Goal: Information Seeking & Learning: Learn about a topic

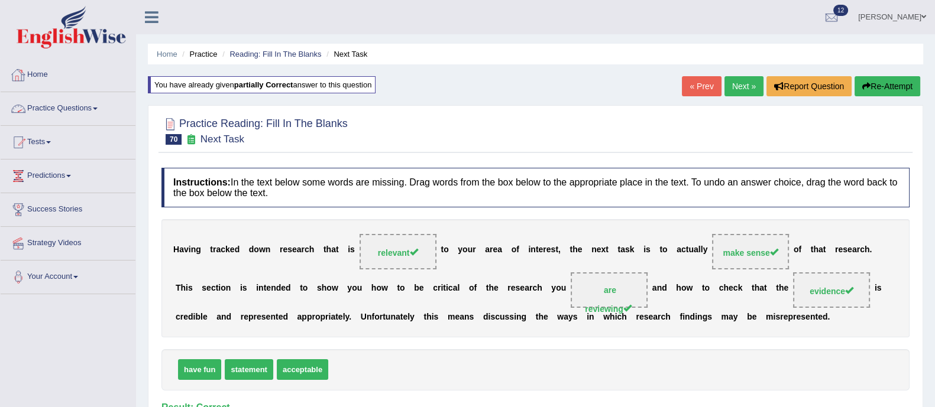
click at [53, 110] on link "Practice Questions" at bounding box center [68, 107] width 135 height 30
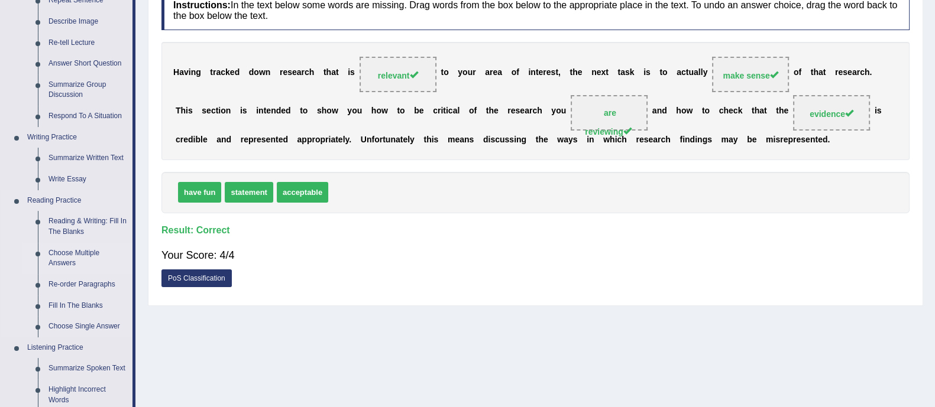
scroll to position [180, 0]
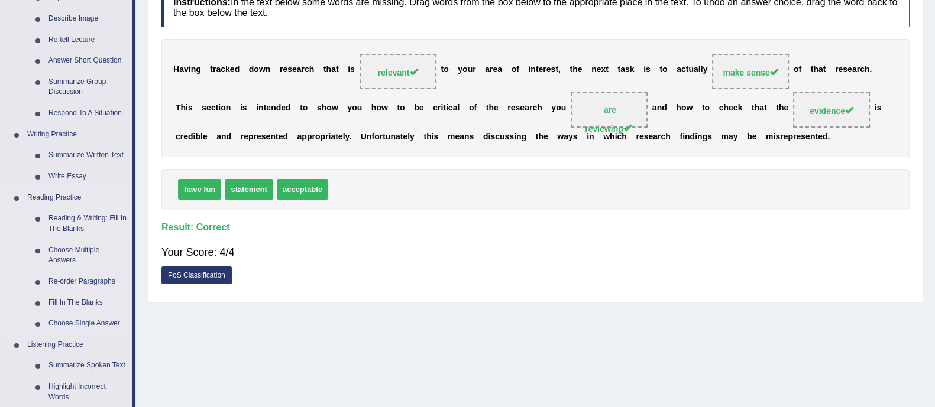
click at [71, 215] on link "Reading & Writing: Fill In The Blanks" at bounding box center [87, 223] width 89 height 31
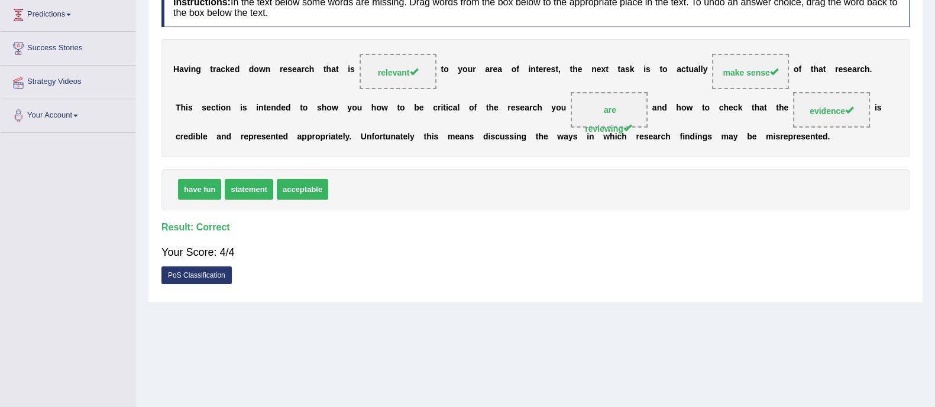
scroll to position [213, 0]
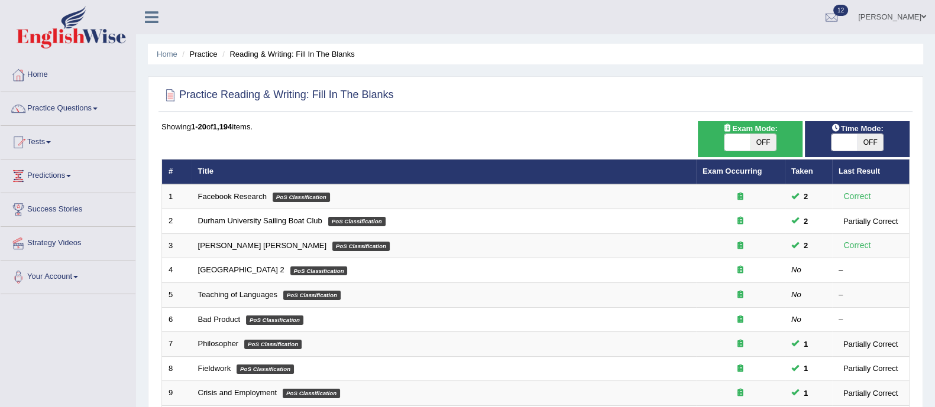
click at [767, 138] on span "OFF" at bounding box center [763, 142] width 26 height 17
checkbox input "true"
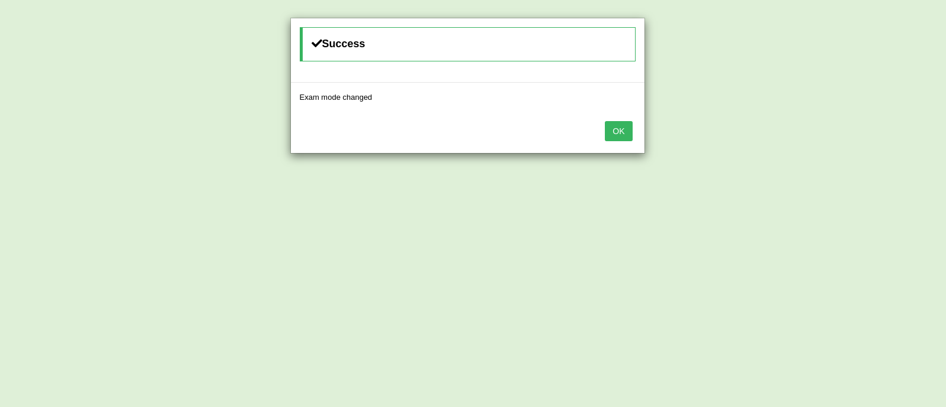
click at [623, 134] on button "OK" at bounding box center [618, 131] width 27 height 20
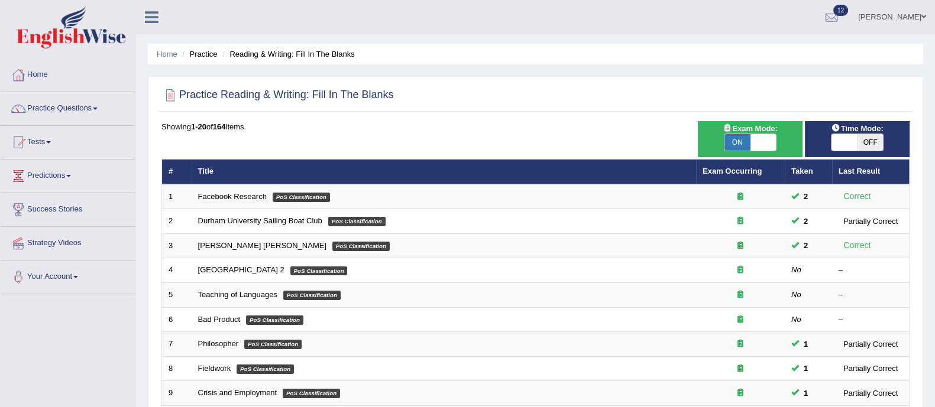
click at [866, 142] on span "OFF" at bounding box center [870, 142] width 26 height 17
checkbox input "true"
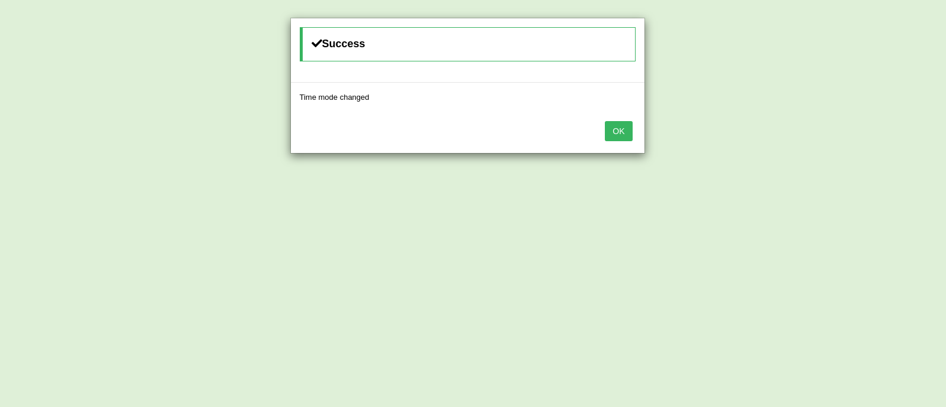
click at [627, 131] on button "OK" at bounding box center [618, 131] width 27 height 20
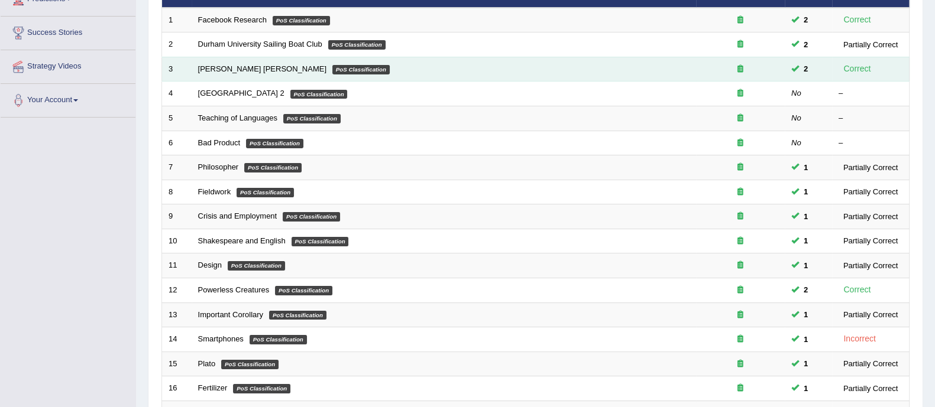
scroll to position [373, 0]
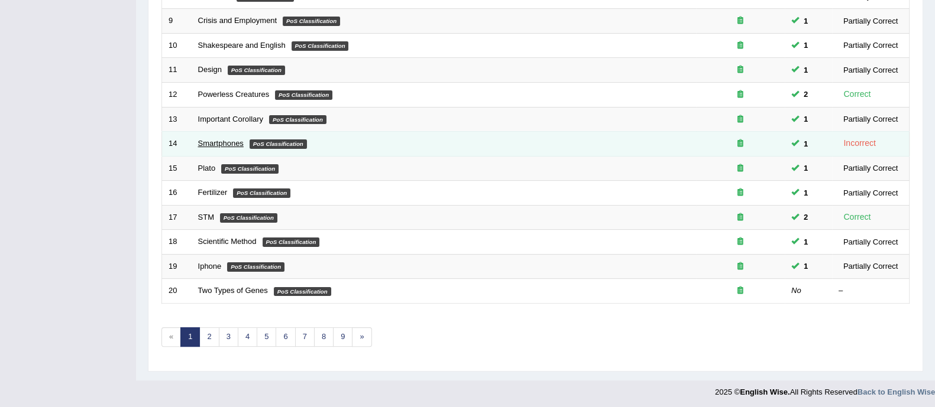
click at [216, 143] on link "Smartphones" at bounding box center [221, 143] width 46 height 9
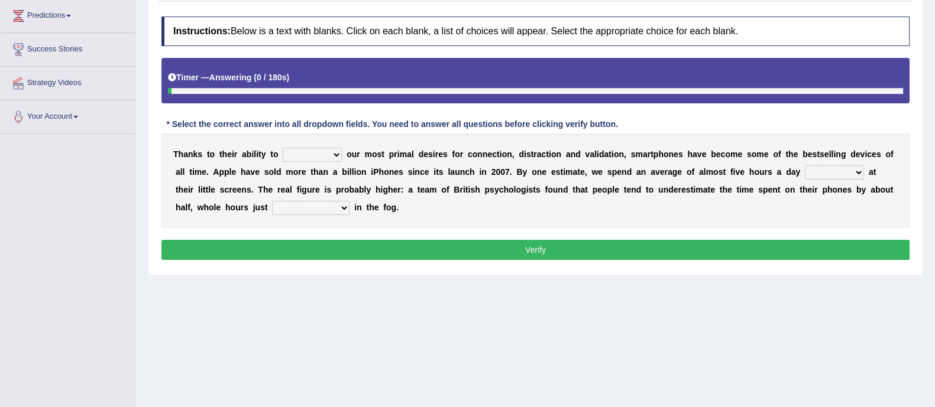
scroll to position [161, 0]
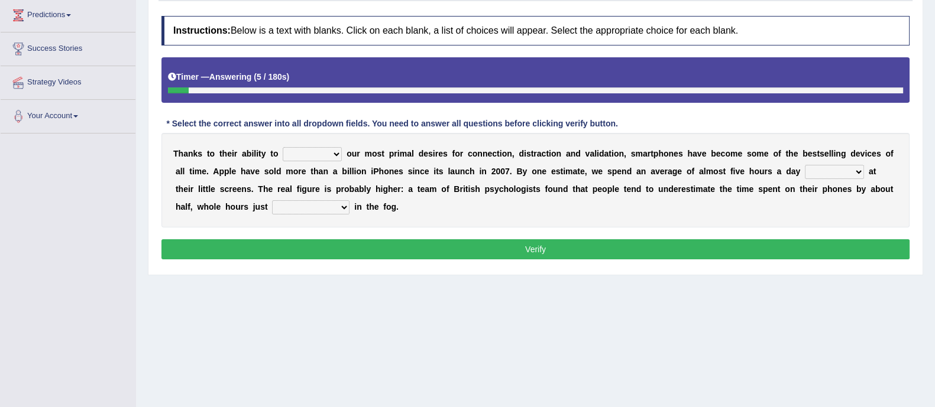
click at [316, 152] on select "hijack describe sharpen conserve" at bounding box center [312, 154] width 59 height 14
select select "describe"
click at [283, 147] on select "hijack describe sharpen conserve" at bounding box center [312, 154] width 59 height 14
click at [809, 174] on select "watching waggling snoring staring" at bounding box center [834, 172] width 59 height 14
select select "watching"
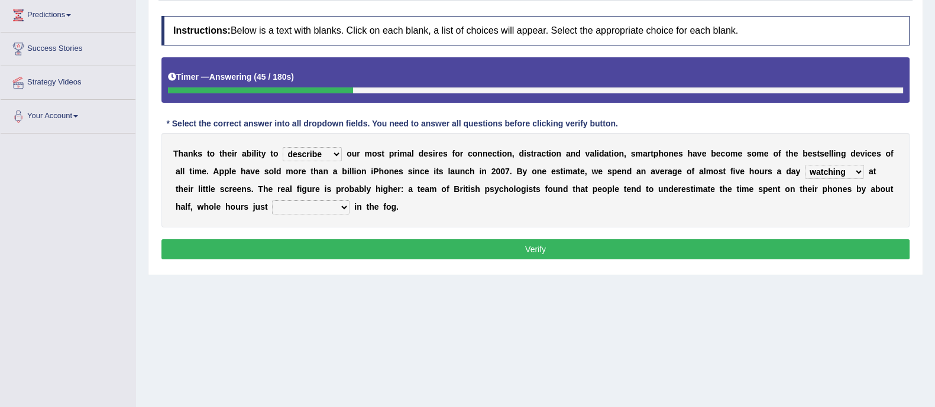
click at [805, 165] on select "watching waggling snoring staring" at bounding box center [834, 172] width 59 height 14
click at [294, 208] on select "has evaporated evaporating evaporate evaporates" at bounding box center [310, 207] width 77 height 14
select select "evaporates"
click at [272, 200] on select "has evaporated evaporating evaporate evaporates" at bounding box center [310, 207] width 77 height 14
click at [331, 245] on button "Verify" at bounding box center [535, 249] width 748 height 20
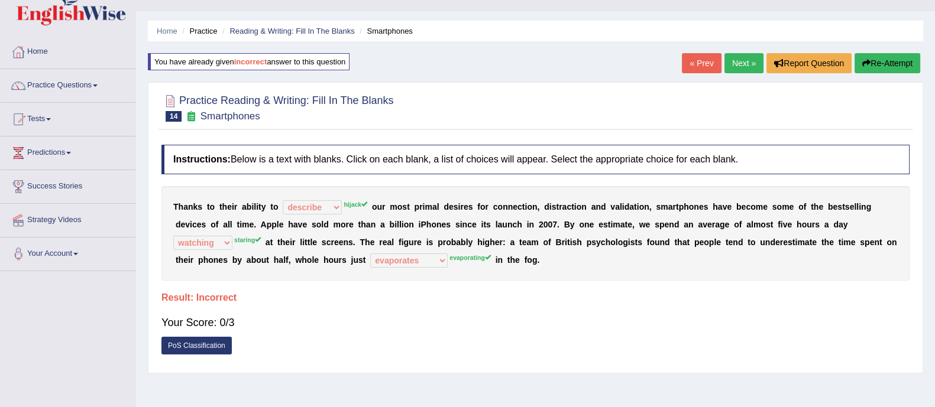
scroll to position [0, 0]
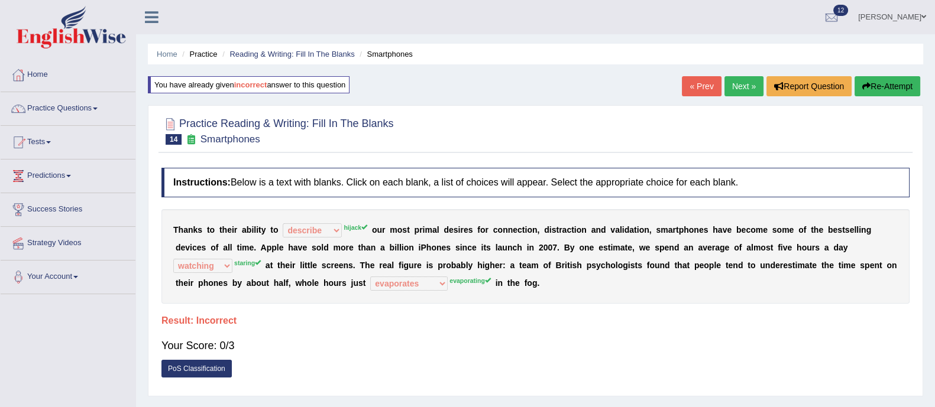
click at [739, 92] on link "Next »" at bounding box center [743, 86] width 39 height 20
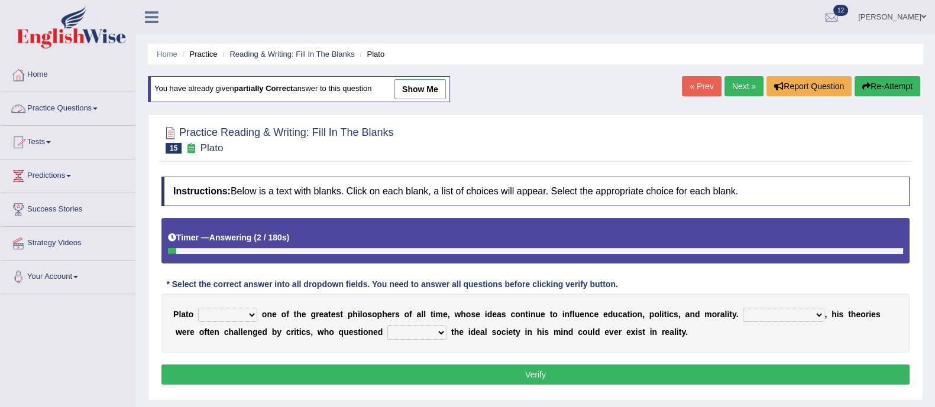
click at [411, 85] on link "show me" at bounding box center [419, 89] width 51 height 20
select select "remains"
select select "However"
select select "that"
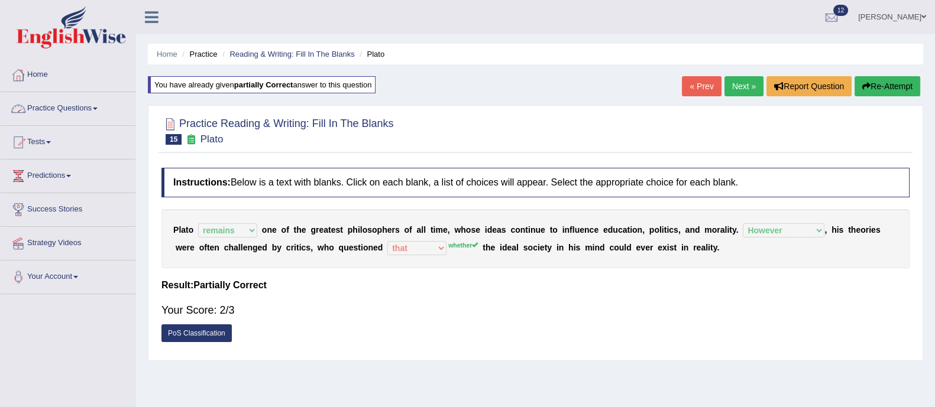
click at [83, 108] on link "Practice Questions" at bounding box center [68, 107] width 135 height 30
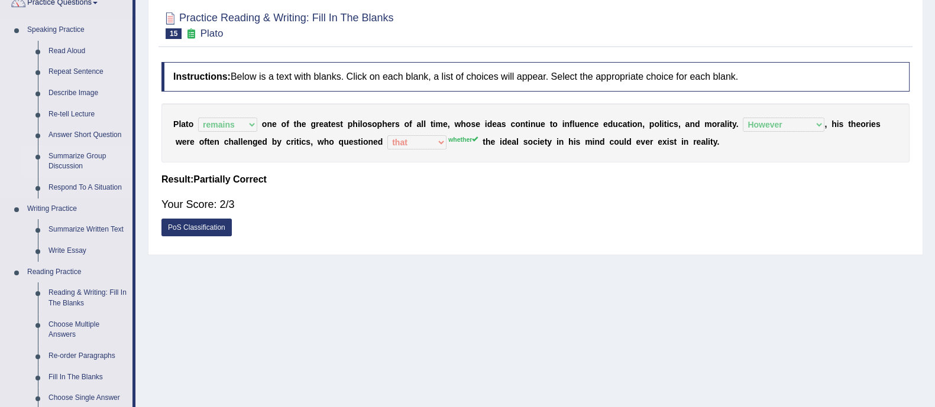
scroll to position [109, 0]
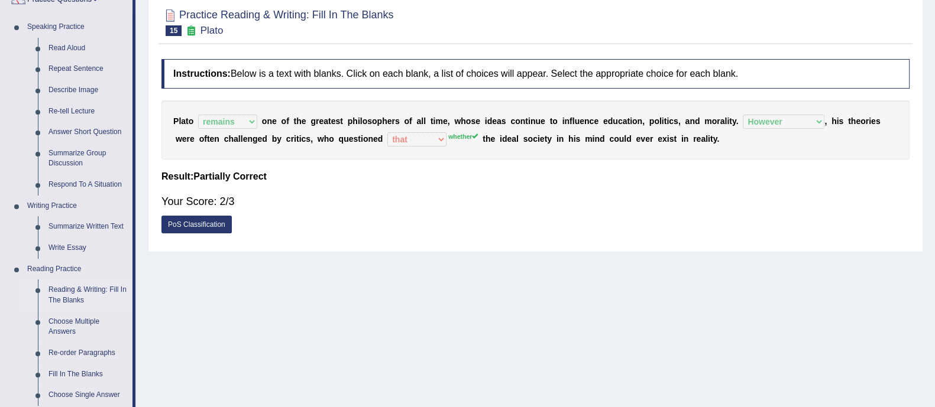
click at [75, 290] on link "Reading & Writing: Fill In The Blanks" at bounding box center [87, 295] width 89 height 31
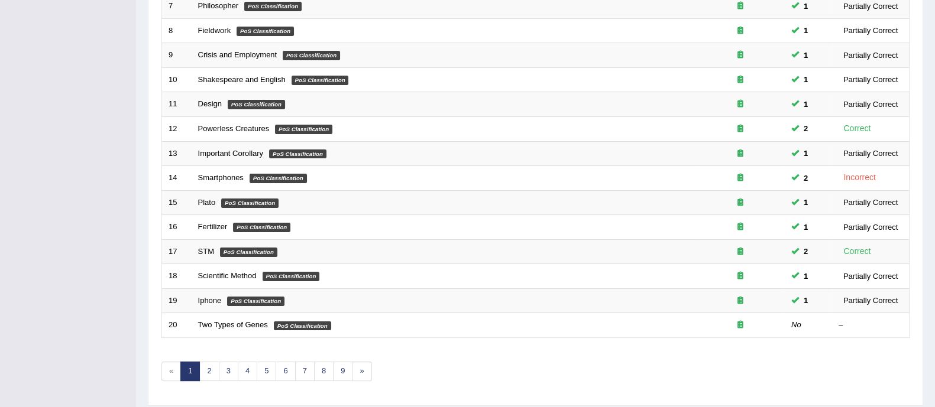
scroll to position [373, 0]
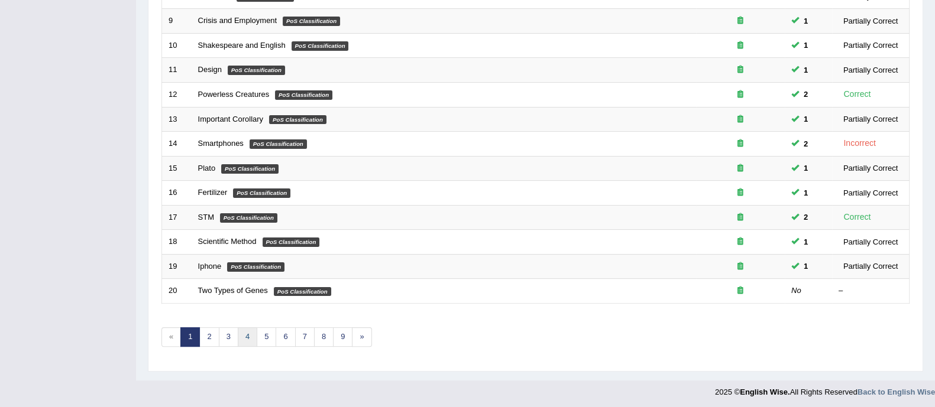
click at [248, 342] on link "4" at bounding box center [248, 338] width 20 height 20
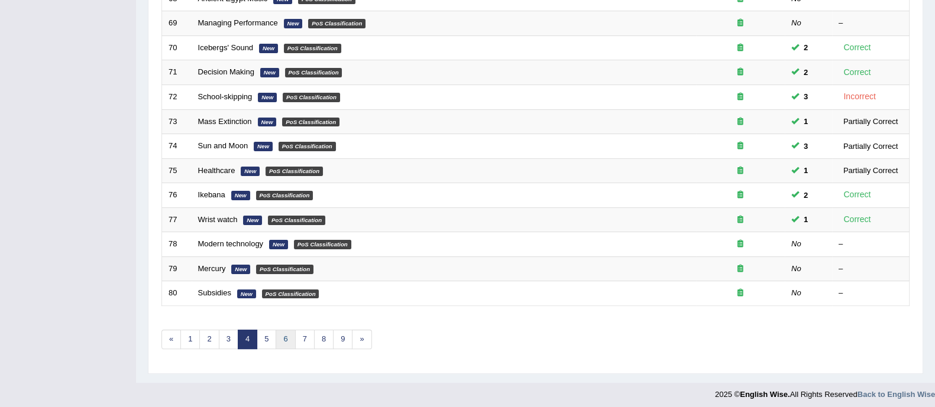
scroll to position [371, 0]
click at [263, 336] on link "5" at bounding box center [267, 339] width 20 height 20
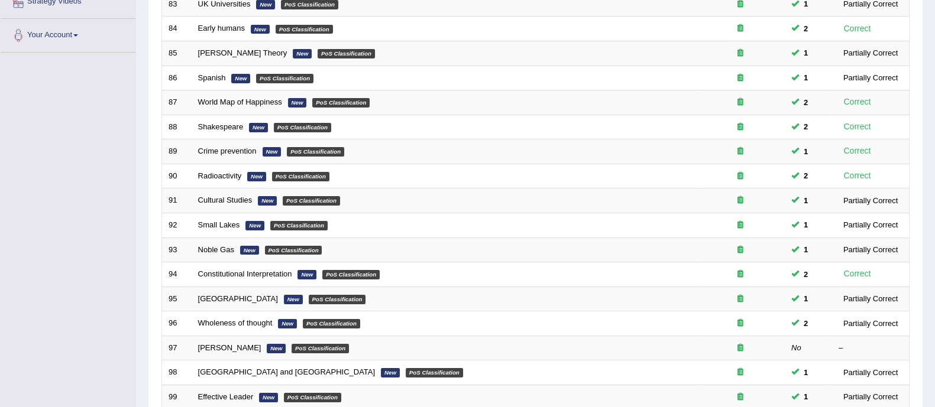
scroll to position [373, 0]
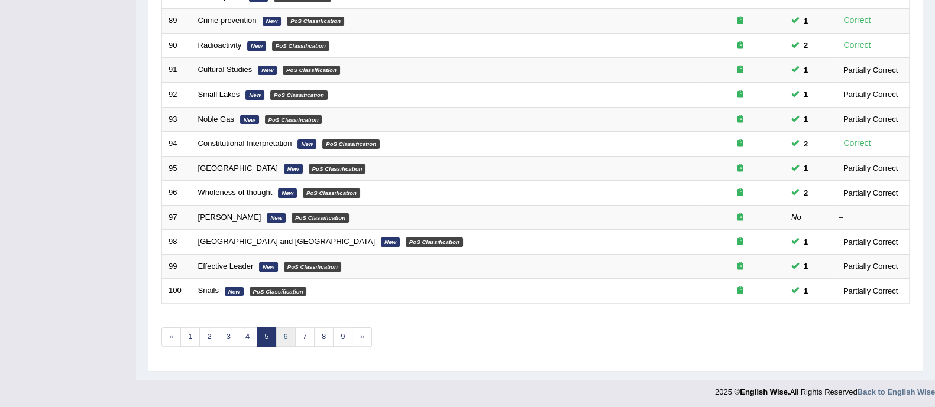
click at [284, 335] on link "6" at bounding box center [286, 338] width 20 height 20
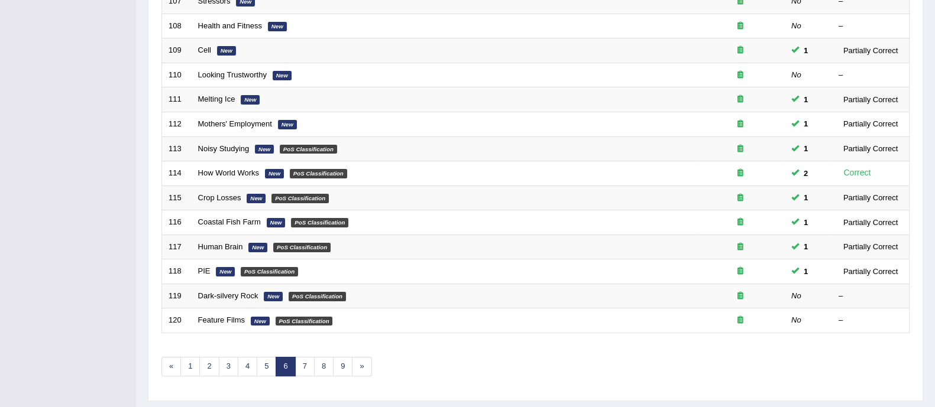
scroll to position [373, 0]
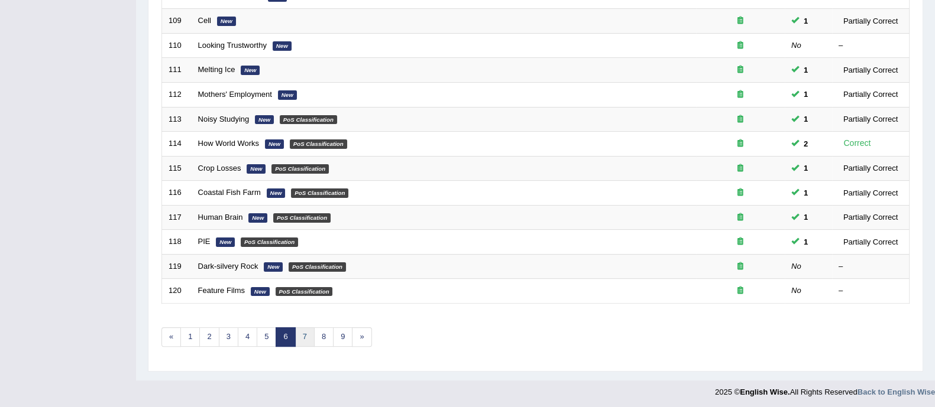
click at [307, 337] on link "7" at bounding box center [305, 338] width 20 height 20
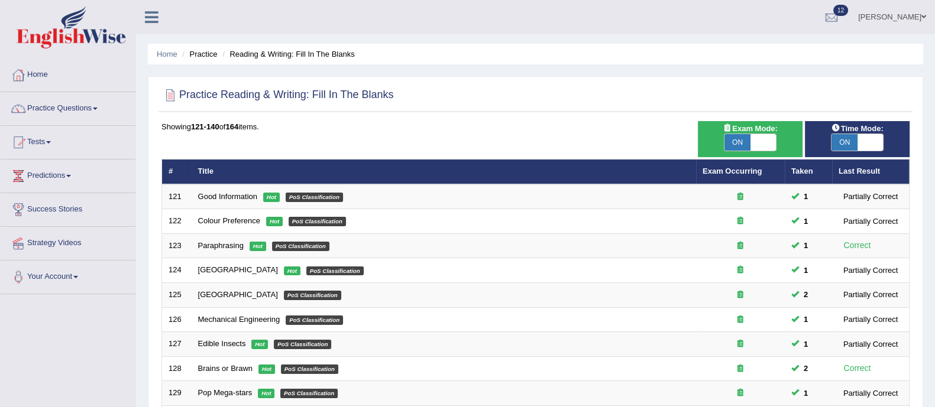
scroll to position [373, 0]
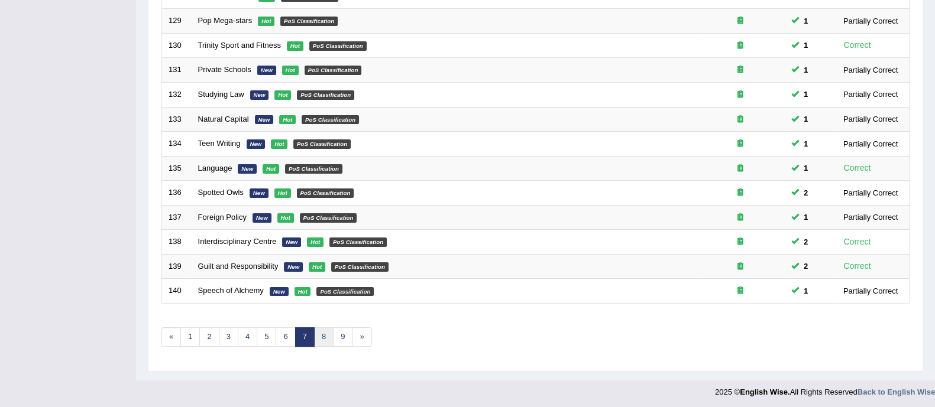
click at [320, 332] on link "8" at bounding box center [324, 338] width 20 height 20
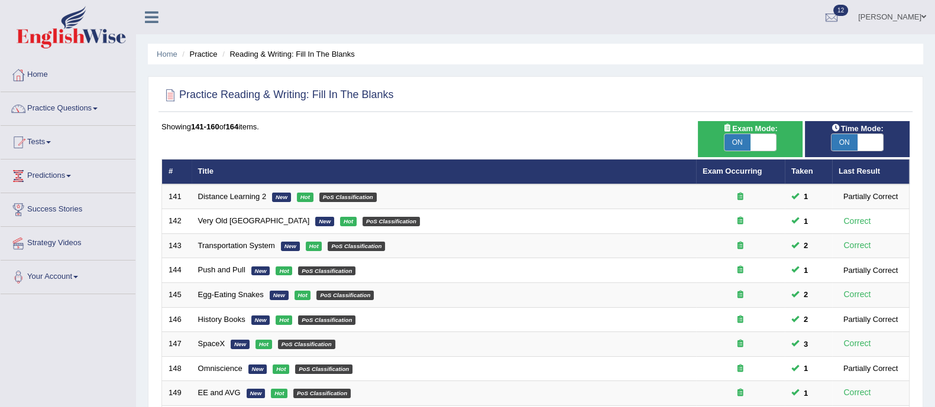
scroll to position [373, 0]
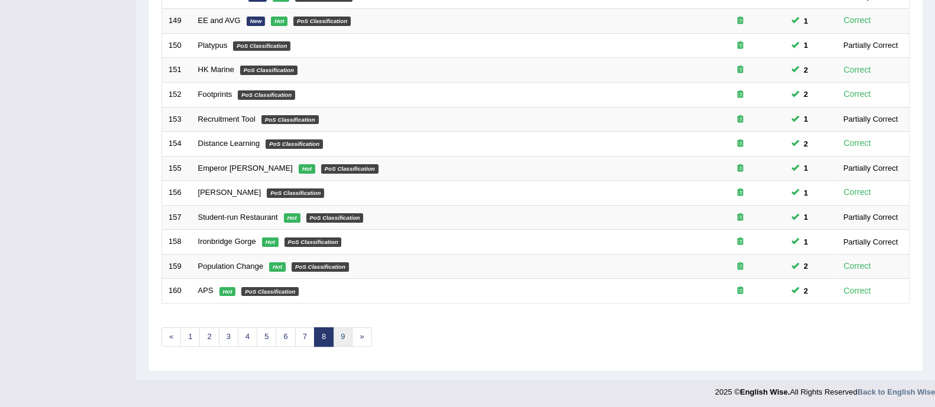
click at [335, 343] on link "9" at bounding box center [343, 338] width 20 height 20
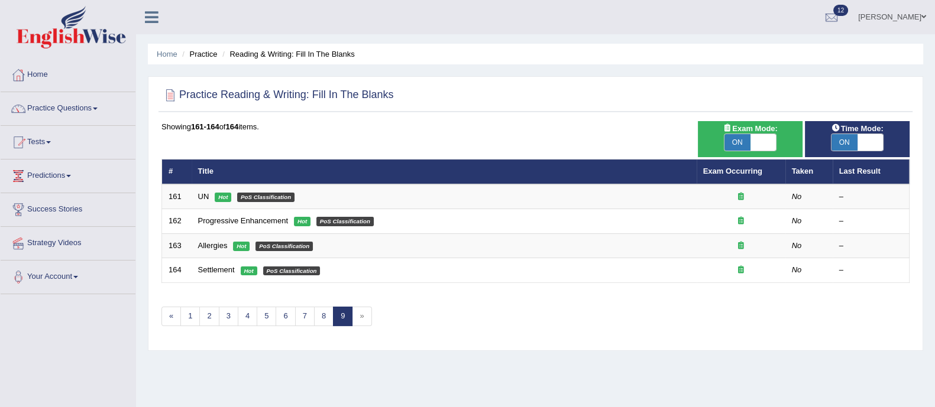
click at [361, 318] on span "»" at bounding box center [362, 317] width 20 height 20
click at [355, 320] on span "»" at bounding box center [362, 317] width 20 height 20
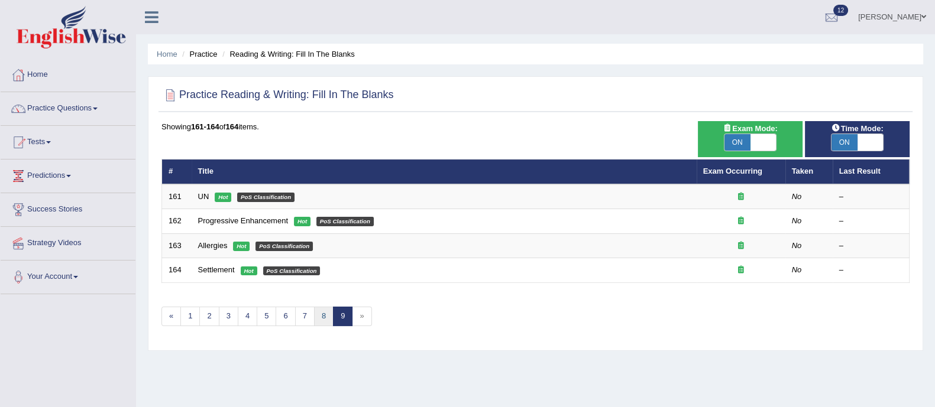
click at [320, 319] on link "8" at bounding box center [324, 317] width 20 height 20
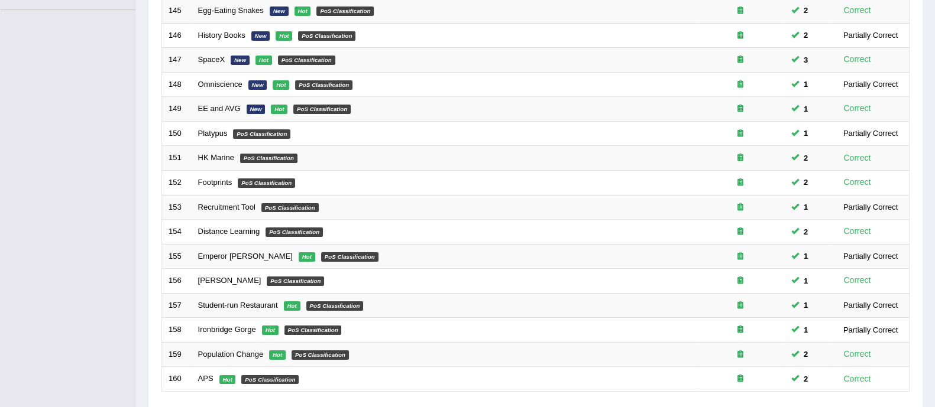
scroll to position [373, 0]
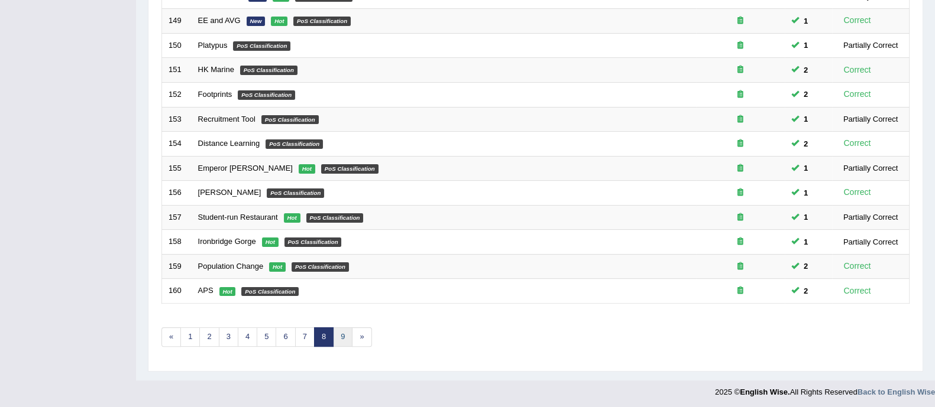
click at [346, 331] on link "9" at bounding box center [343, 338] width 20 height 20
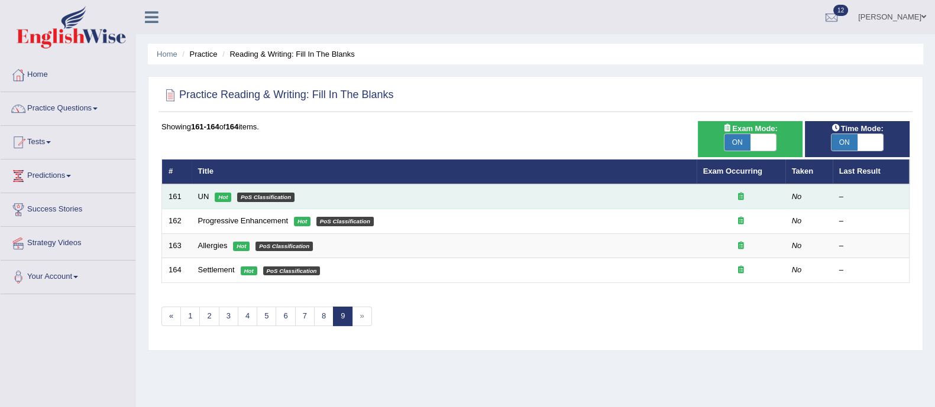
click at [198, 190] on td "UN Hot PoS Classification" at bounding box center [444, 196] width 505 height 25
click at [206, 195] on link "UN" at bounding box center [203, 196] width 11 height 9
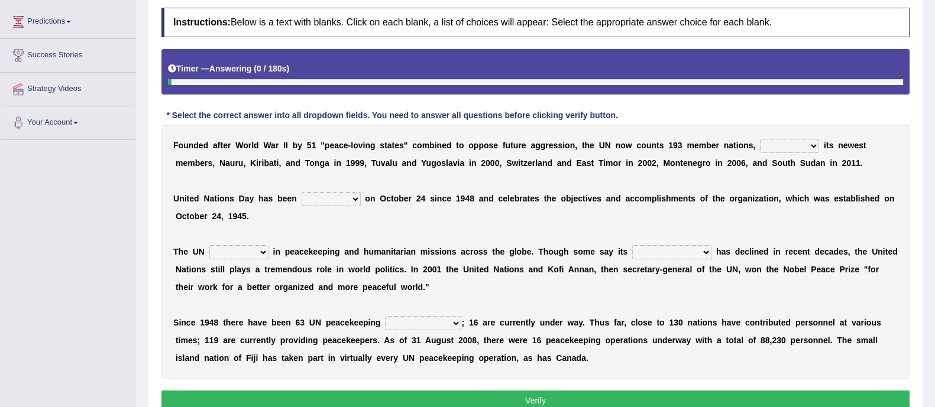
scroll to position [213, 0]
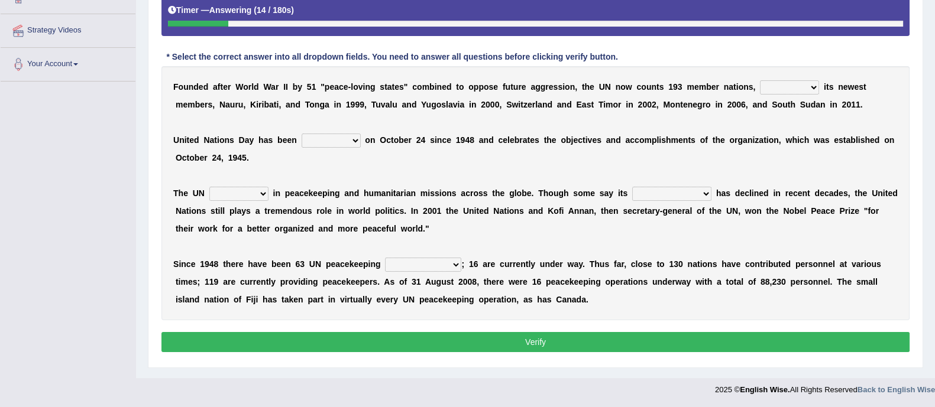
click at [802, 82] on select "limiting possibly especially including" at bounding box center [789, 87] width 59 height 14
select select "including"
click at [760, 80] on select "limiting possibly especially including" at bounding box center [789, 87] width 59 height 14
click at [776, 166] on div "F o u n d e d a f t e r W o r l d W a r I I b y 5 1 " p e a c e - l o v i n g s…" at bounding box center [535, 193] width 748 height 254
click at [345, 142] on select "observed watched monitored examined" at bounding box center [331, 141] width 59 height 14
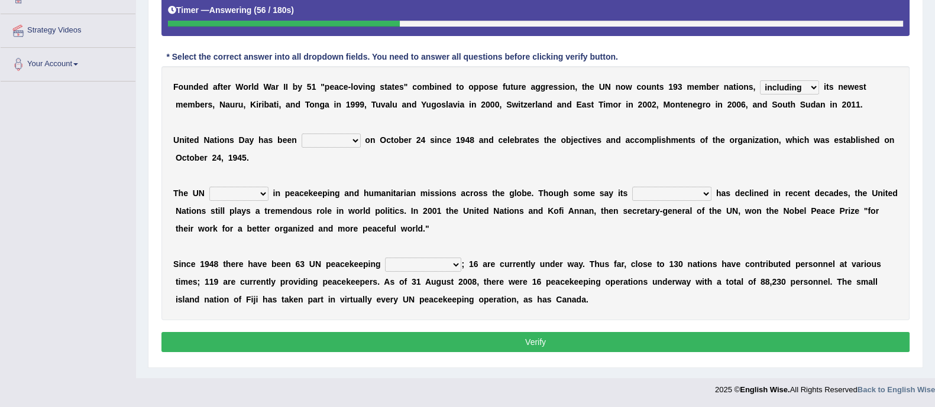
select select "observed"
click at [302, 134] on select "observed watched monitored examined" at bounding box center [331, 141] width 59 height 14
click at [238, 196] on select "appoints absorbs connects engages" at bounding box center [238, 194] width 59 height 14
select select "appoints"
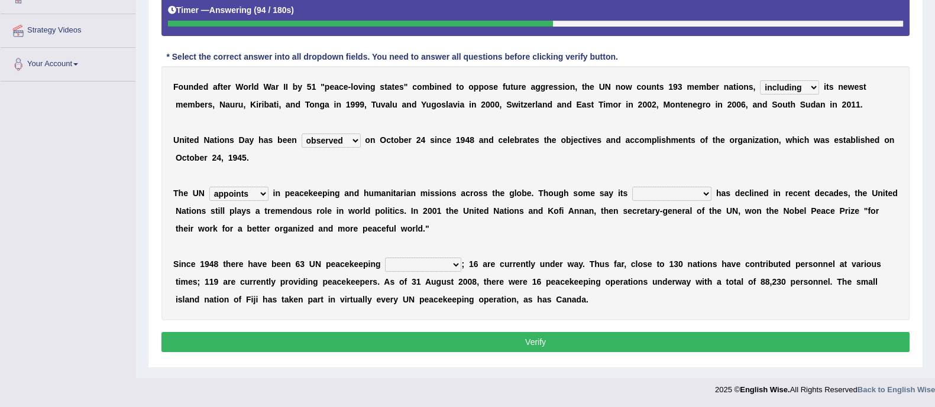
click at [209, 187] on select "appoints absorbs connects engages" at bounding box center [238, 194] width 59 height 14
click at [665, 192] on select "descriptiveness influence meaningless consequences" at bounding box center [671, 194] width 79 height 14
select select "influence"
click at [632, 187] on select "descriptiveness influence meaningless consequences" at bounding box center [671, 194] width 79 height 14
click at [426, 259] on select "businesses processes transgressions operations" at bounding box center [423, 265] width 76 height 14
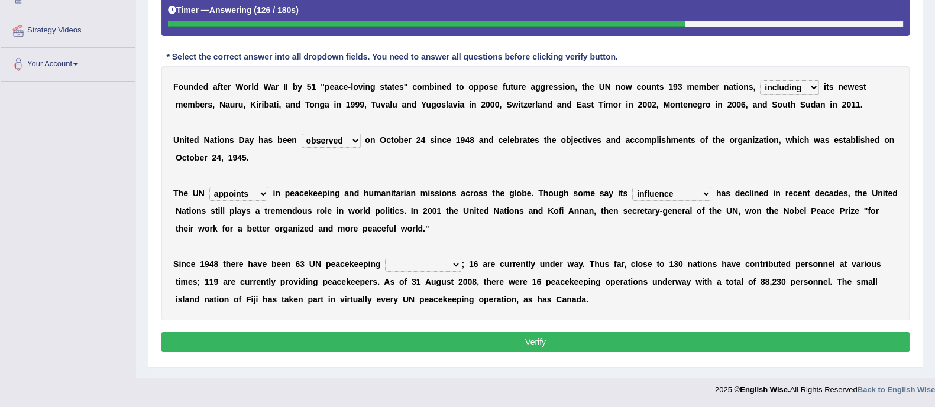
select select "operations"
click at [385, 258] on select "businesses processes transgressions operations" at bounding box center [423, 265] width 76 height 14
click at [426, 335] on button "Verify" at bounding box center [535, 342] width 748 height 20
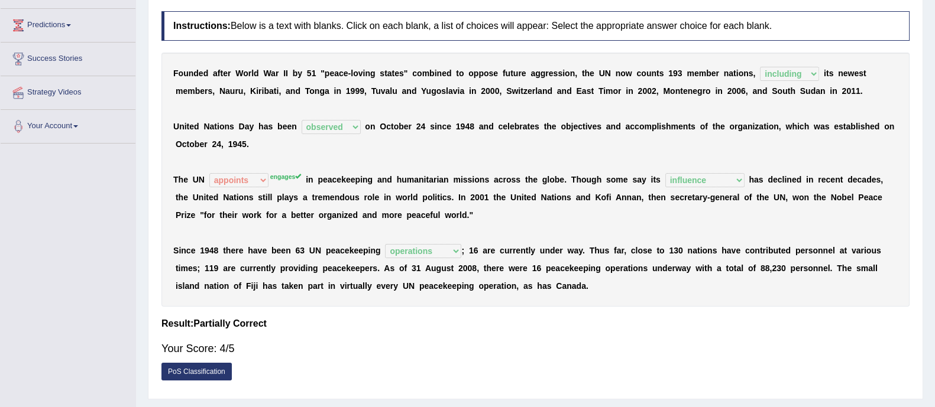
scroll to position [0, 0]
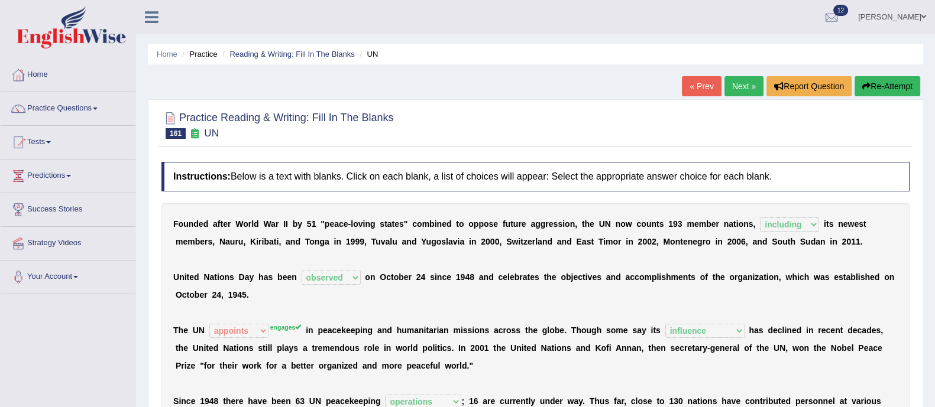
click at [736, 93] on link "Next »" at bounding box center [743, 86] width 39 height 20
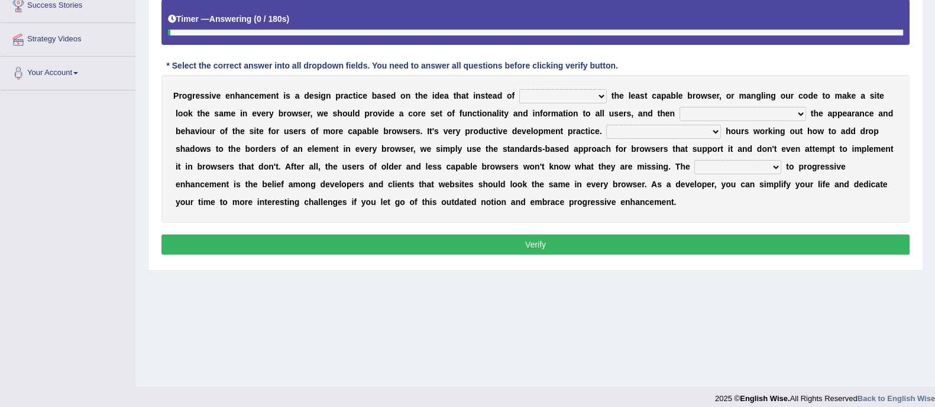
scroll to position [205, 0]
click at [589, 93] on select "designing for have to design have designed for be designing" at bounding box center [563, 96] width 88 height 14
select select "designing for"
click at [519, 89] on select "designing for have to design have designed for be designing" at bounding box center [563, 96] width 88 height 14
click at [779, 111] on select "with progress enhancement progressively enhance progress so enhancing progress …" at bounding box center [742, 113] width 127 height 14
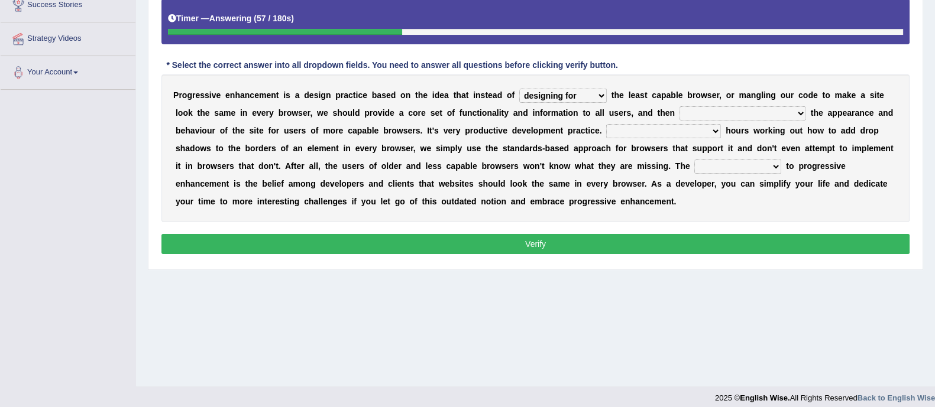
select select "progressively enhance"
click at [679, 106] on select "with progress enhancement progressively enhance progress so enhancing progress …" at bounding box center [742, 113] width 127 height 14
click at [689, 132] on select "In addition to developing Beside adding Whereby eliminating Instead of spending" at bounding box center [663, 131] width 115 height 14
select select "Instead of spending"
click at [606, 124] on select "In addition to developing Beside adding Whereby eliminating Instead of spending" at bounding box center [663, 131] width 115 height 14
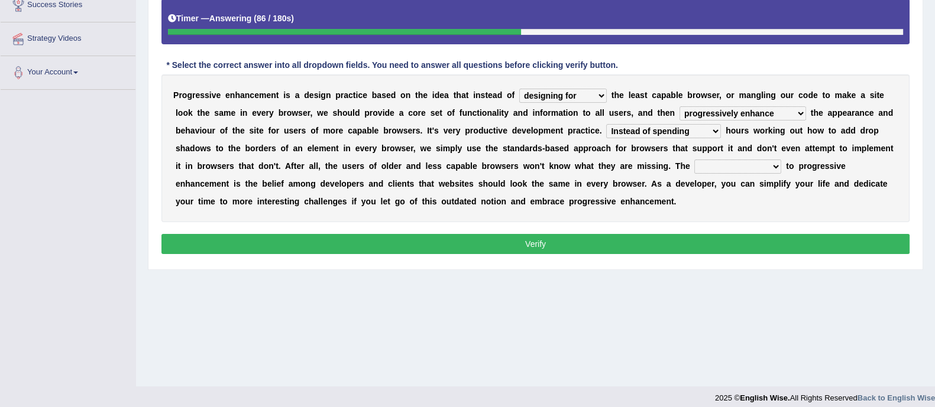
click at [725, 166] on select "larger problem lesser benefit biggest challenge least assurance" at bounding box center [737, 167] width 87 height 14
select select "biggest challenge"
click at [694, 160] on select "larger problem lesser benefit biggest challenge least assurance" at bounding box center [737, 167] width 87 height 14
click at [718, 241] on button "Verify" at bounding box center [535, 244] width 748 height 20
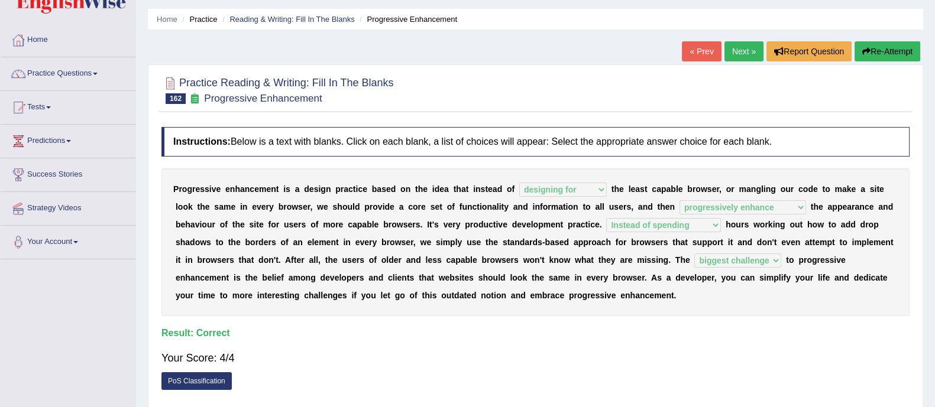
scroll to position [34, 0]
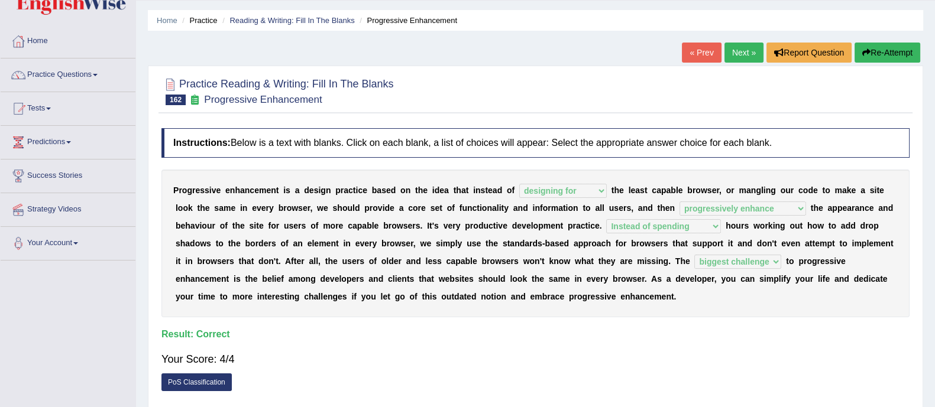
click at [740, 46] on link "Next »" at bounding box center [743, 53] width 39 height 20
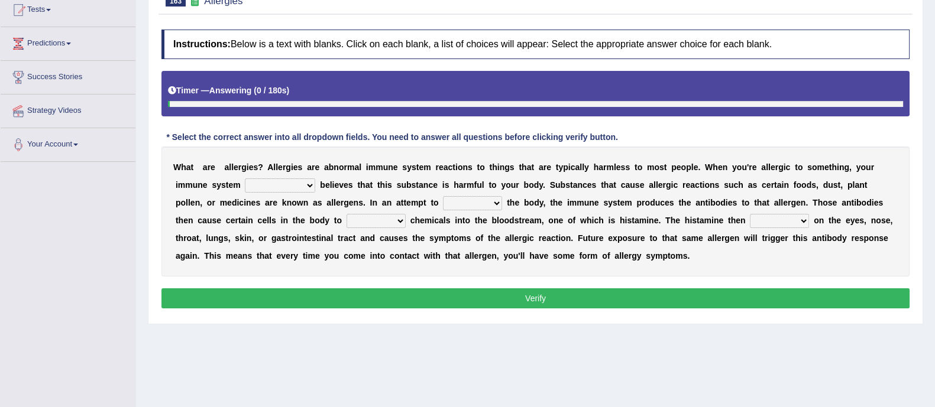
scroll to position [132, 0]
click at [299, 187] on select "completely consequently mistakenly definitely" at bounding box center [280, 186] width 70 height 14
select select "completely"
click at [245, 179] on select "completely consequently mistakenly definitely" at bounding box center [280, 186] width 70 height 14
click at [483, 205] on select "preserve protect improve activate" at bounding box center [472, 203] width 59 height 14
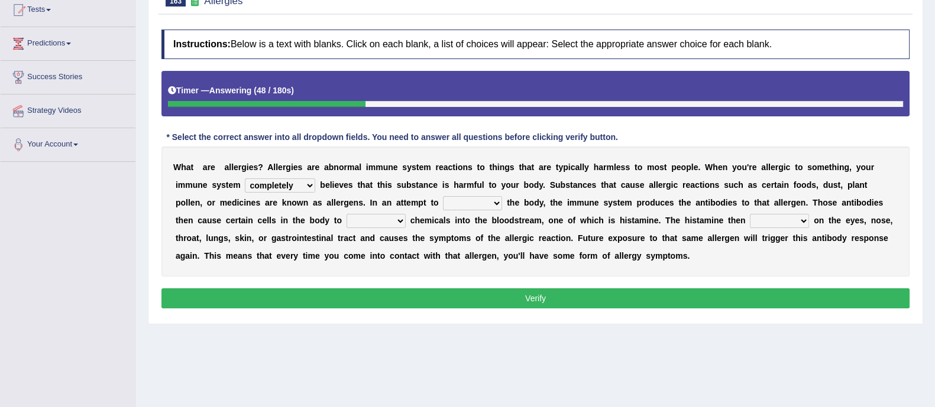
select select "protect"
click at [443, 196] on select "preserve protect improve activate" at bounding box center [472, 203] width 59 height 14
click at [349, 224] on select "confiine release escape hold" at bounding box center [375, 221] width 59 height 14
select select "release"
click at [346, 214] on select "confiine release escape hold" at bounding box center [375, 221] width 59 height 14
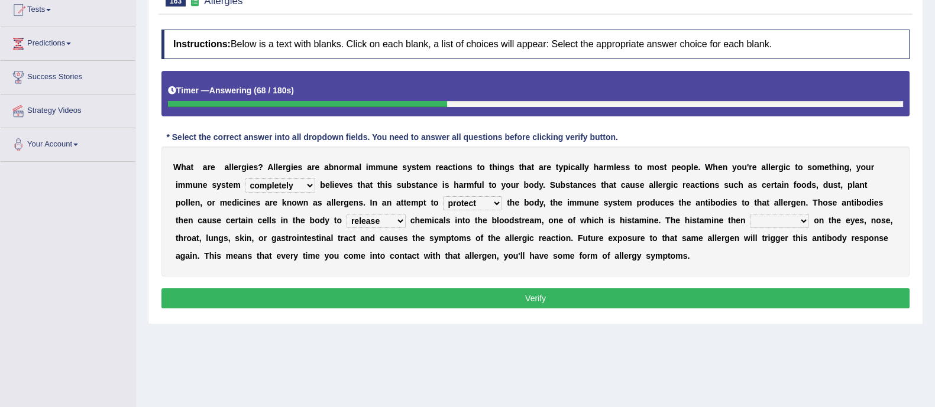
click at [773, 221] on select "acts performs targets focuses" at bounding box center [779, 221] width 59 height 14
select select "focuses"
click at [750, 214] on select "acts performs targets focuses" at bounding box center [779, 221] width 59 height 14
click at [765, 294] on button "Verify" at bounding box center [535, 299] width 748 height 20
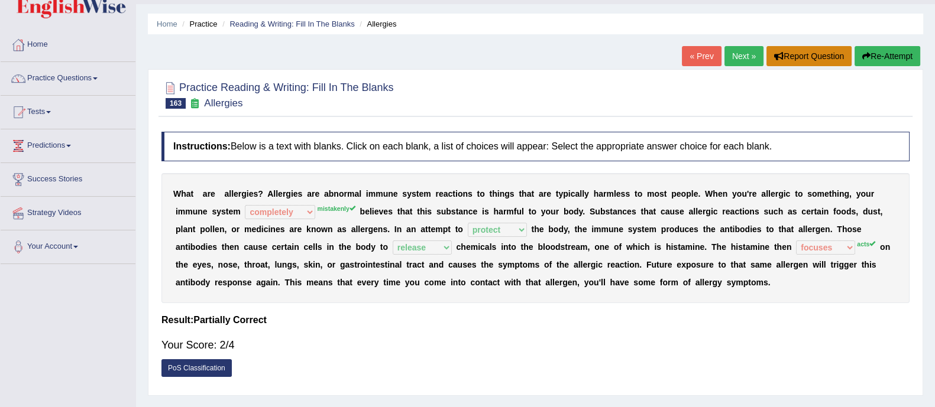
scroll to position [27, 0]
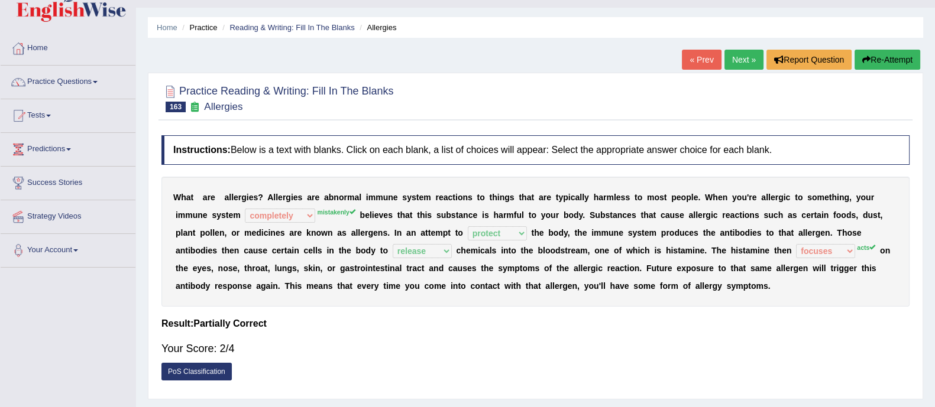
click at [739, 57] on link "Next »" at bounding box center [743, 60] width 39 height 20
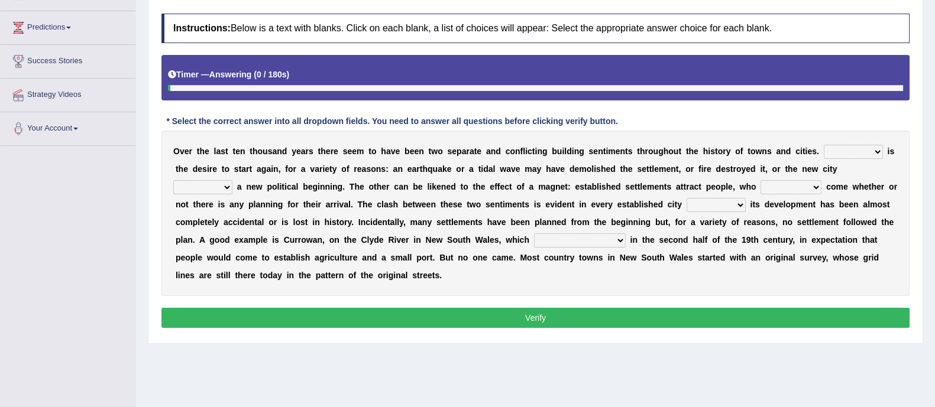
scroll to position [149, 0]
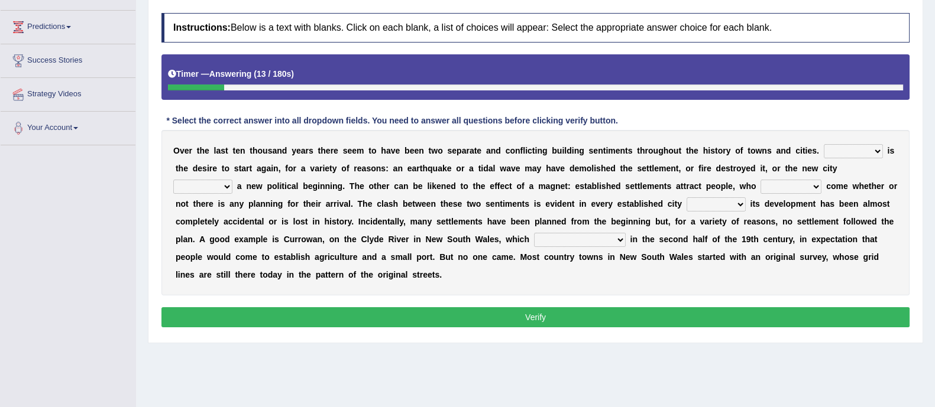
click at [843, 152] on select "One It What This" at bounding box center [853, 151] width 59 height 14
click at [390, 373] on div "Home Practice Reading & Writing: Fill In The Blanks Settlement « Prev Report Qu…" at bounding box center [535, 146] width 799 height 591
click at [870, 150] on select "One It What This" at bounding box center [853, 151] width 59 height 14
select select "It"
click at [824, 144] on select "One It What This" at bounding box center [853, 151] width 59 height 14
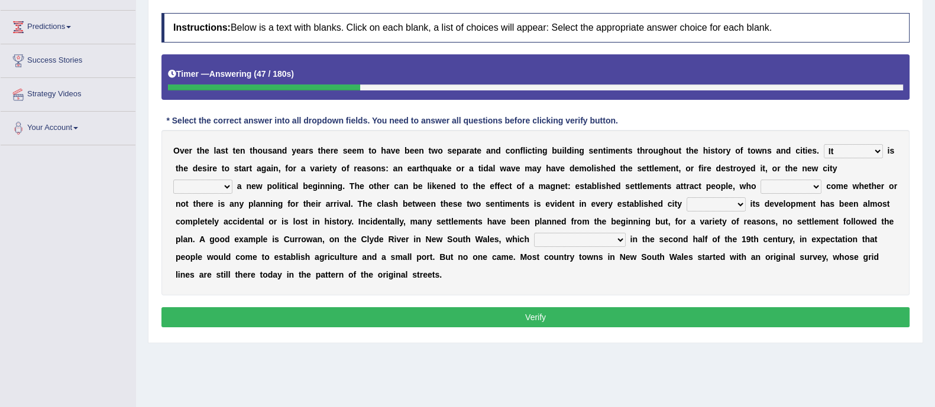
click at [201, 181] on select "does marks is causes" at bounding box center [202, 187] width 59 height 14
select select "marks"
click at [173, 180] on select "does marks is causes" at bounding box center [202, 187] width 59 height 14
click at [783, 183] on select "tend to are used to ought to had to" at bounding box center [790, 187] width 61 height 14
select select "are used to"
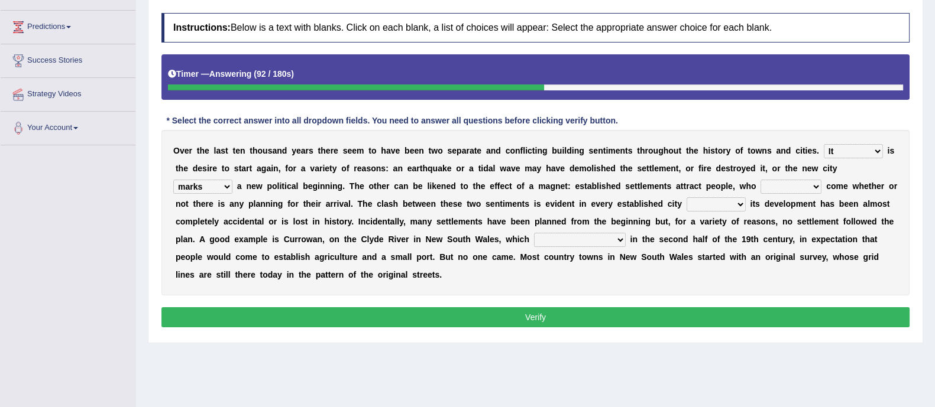
click at [760, 180] on select "tend to are used to ought to had to" at bounding box center [790, 187] width 61 height 14
click at [714, 205] on select "unless whenever whereas until" at bounding box center [715, 204] width 59 height 14
select select "unless"
click at [698, 197] on select "unless whenever whereas until" at bounding box center [715, 204] width 59 height 14
click at [626, 242] on select "has been surveyed was surveyed could be surveyed had surveyed" at bounding box center [580, 240] width 92 height 14
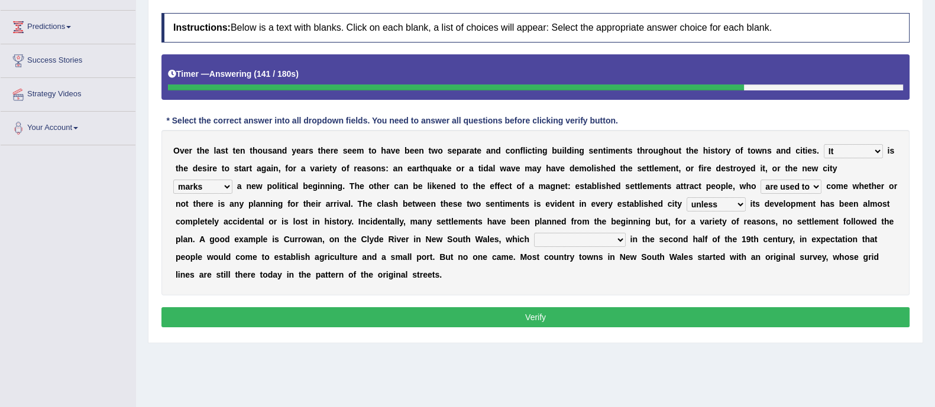
select select "had surveyed"
click at [588, 233] on select "has been surveyed was surveyed could be surveyed had surveyed" at bounding box center [580, 240] width 92 height 14
click at [625, 318] on button "Verify" at bounding box center [535, 317] width 748 height 20
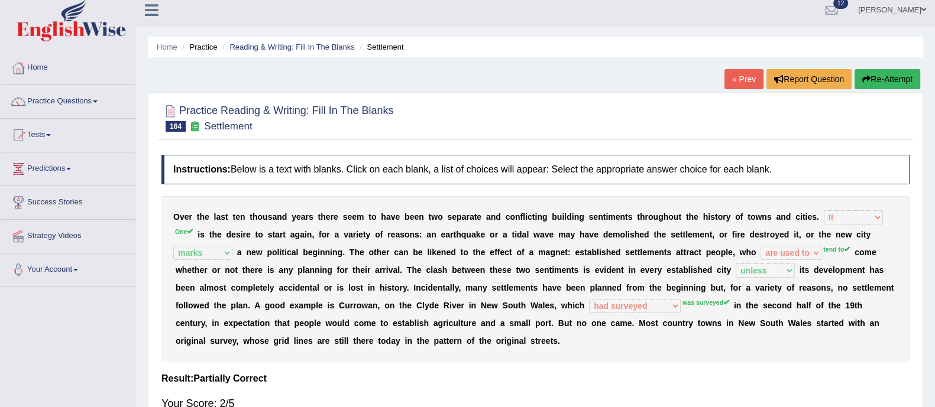
scroll to position [0, 0]
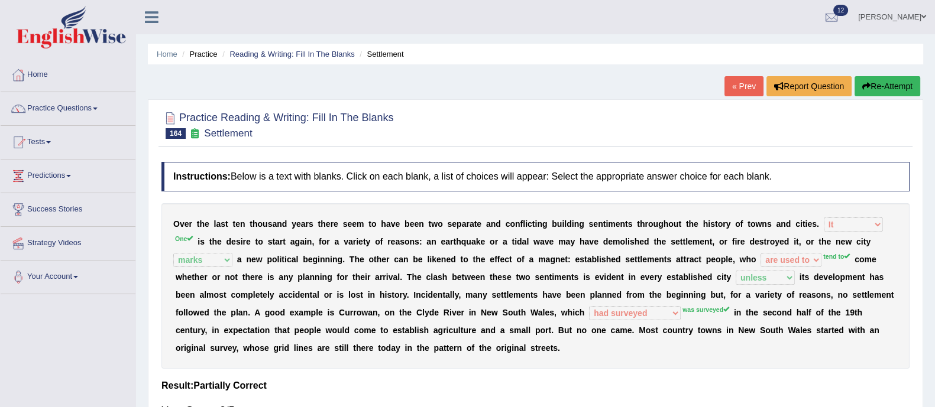
click at [897, 90] on button "Re-Attempt" at bounding box center [887, 86] width 66 height 20
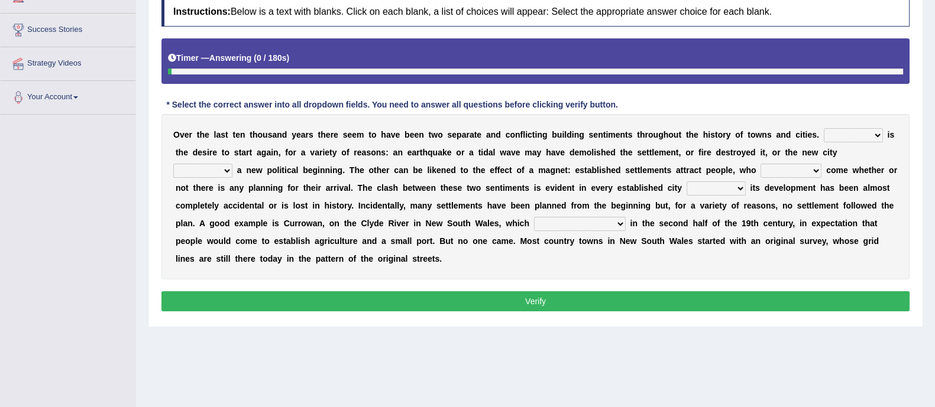
scroll to position [183, 0]
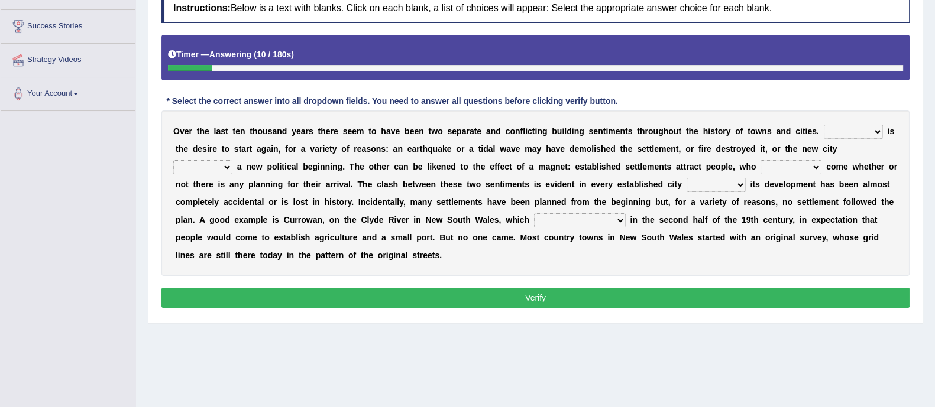
click at [863, 127] on select "One It What This" at bounding box center [853, 132] width 59 height 14
select select "One"
click at [824, 125] on select "One It What This" at bounding box center [853, 132] width 59 height 14
click at [203, 160] on select "does marks is causes" at bounding box center [202, 167] width 59 height 14
select select "marks"
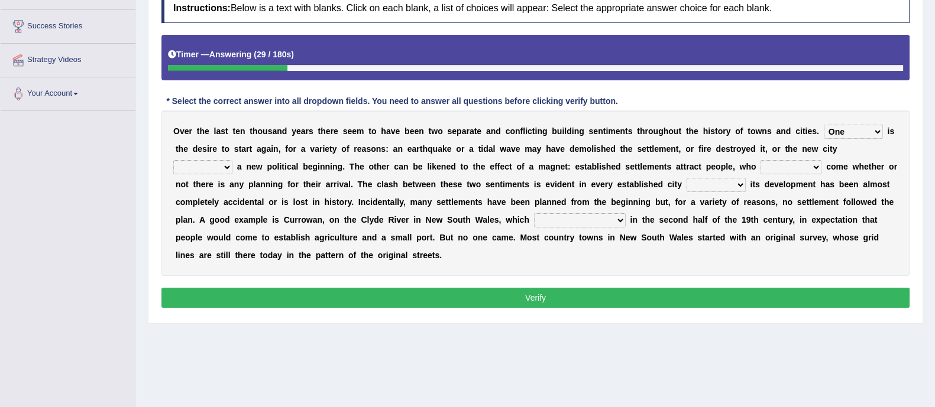
click at [173, 160] on select "does marks is causes" at bounding box center [202, 167] width 59 height 14
click at [793, 167] on select "tend to are used to ought to had to" at bounding box center [790, 167] width 61 height 14
select select "tend to"
click at [760, 160] on select "tend to are used to ought to had to" at bounding box center [790, 167] width 61 height 14
drag, startPoint x: 558, startPoint y: 186, endPoint x: 634, endPoint y: 177, distance: 76.2
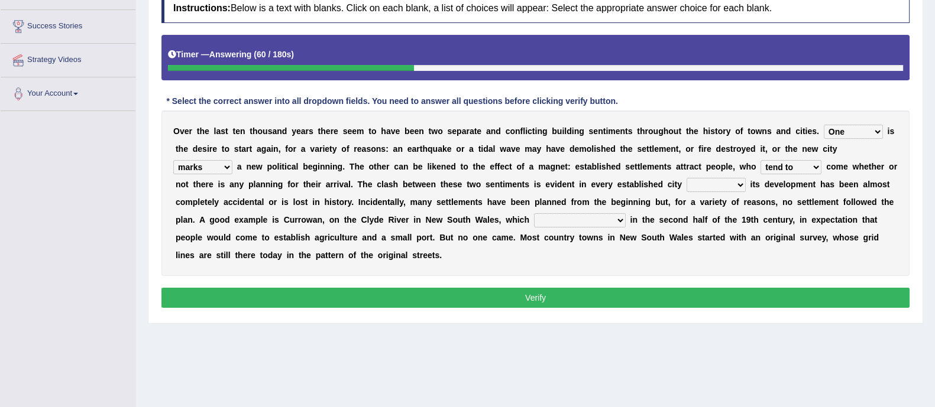
click at [634, 177] on div "O v e r t h e l a s t t e n t h o u s a n d y e a r s t h e r e s e e m t o h a…" at bounding box center [535, 194] width 748 height 166
click at [727, 187] on select "unless whenever whereas until" at bounding box center [715, 185] width 59 height 14
select select "unless"
click at [698, 178] on select "unless whenever whereas until" at bounding box center [715, 185] width 59 height 14
click at [394, 225] on div "O v e r t h e l a s t t e n t h o u s a n d y e a r s t h e r e s e e m t o h a…" at bounding box center [535, 194] width 748 height 166
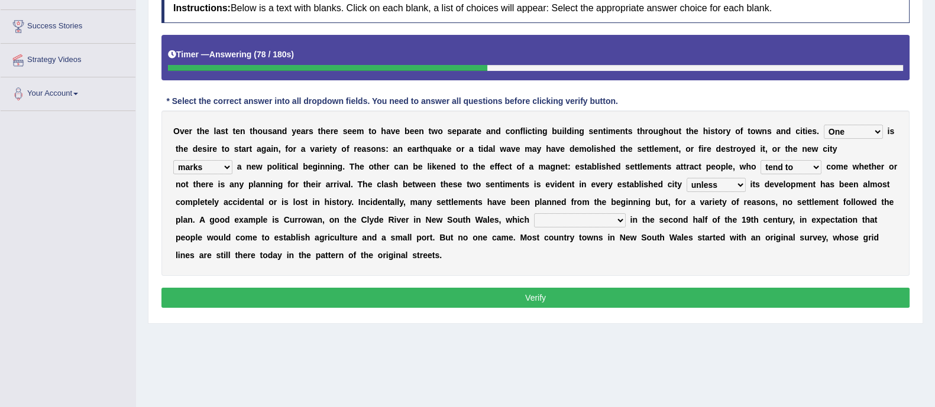
click at [626, 222] on select "has been surveyed was surveyed could be surveyed had surveyed" at bounding box center [580, 220] width 92 height 14
select select "was surveyed"
click at [588, 213] on select "has been surveyed was surveyed could be surveyed had surveyed" at bounding box center [580, 220] width 92 height 14
click at [645, 294] on button "Verify" at bounding box center [535, 298] width 748 height 20
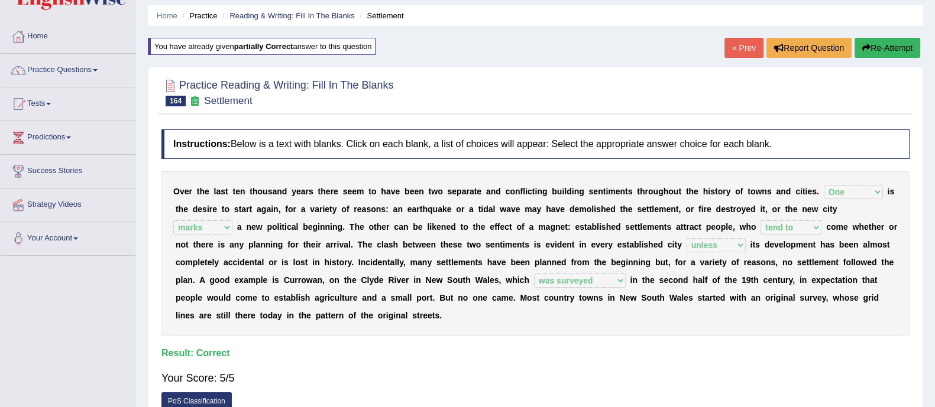
scroll to position [0, 0]
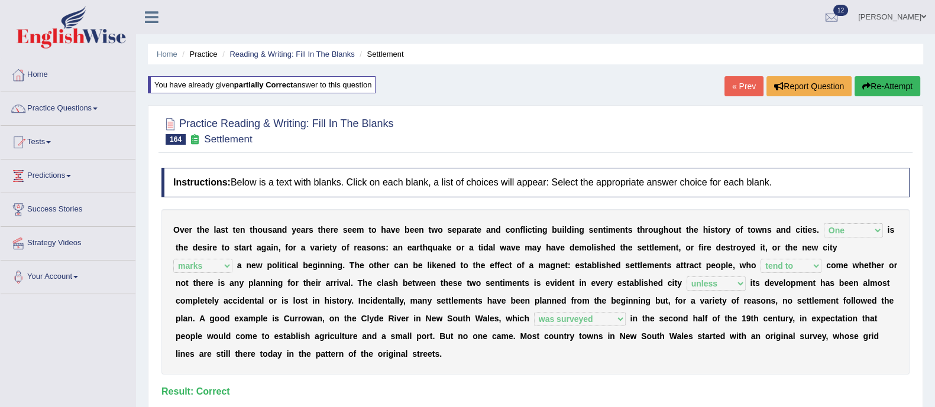
click at [734, 89] on link "« Prev" at bounding box center [743, 86] width 39 height 20
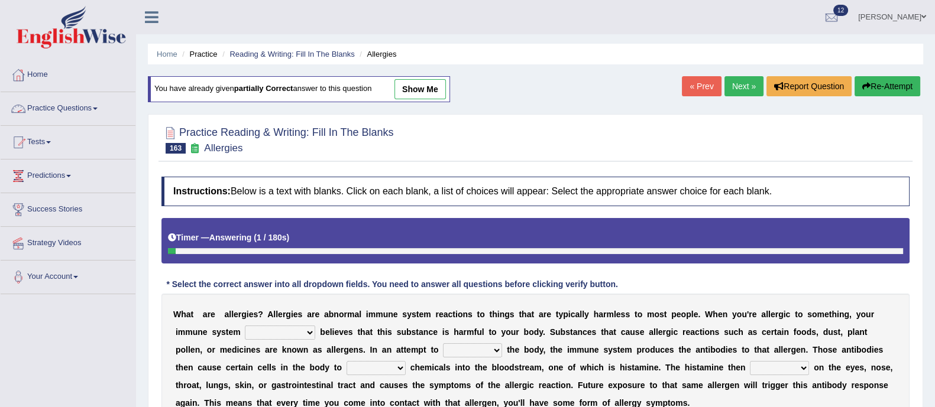
click at [36, 105] on link "Practice Questions" at bounding box center [68, 107] width 135 height 30
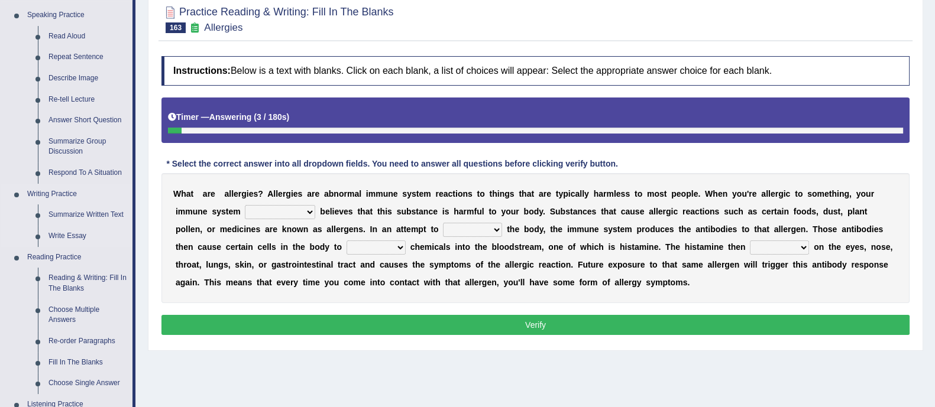
scroll to position [183, 0]
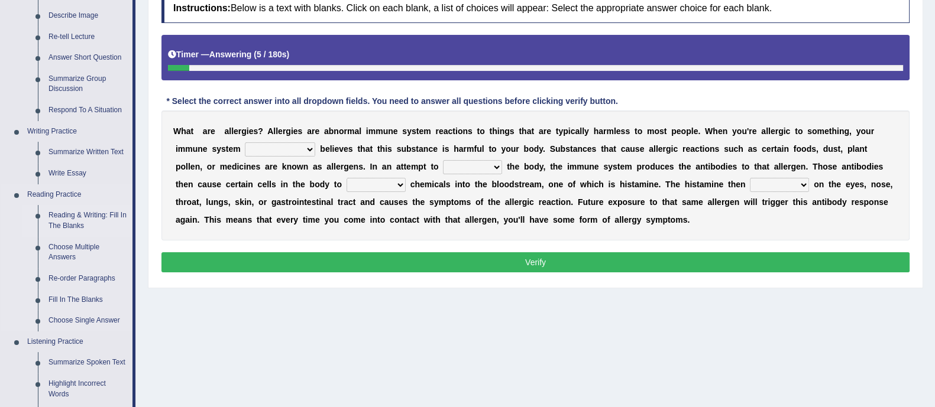
click at [88, 214] on link "Reading & Writing: Fill In The Blanks" at bounding box center [87, 220] width 89 height 31
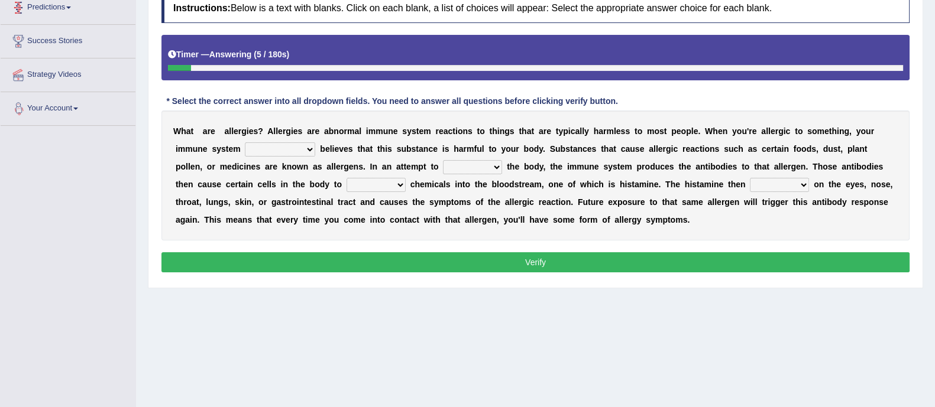
scroll to position [213, 0]
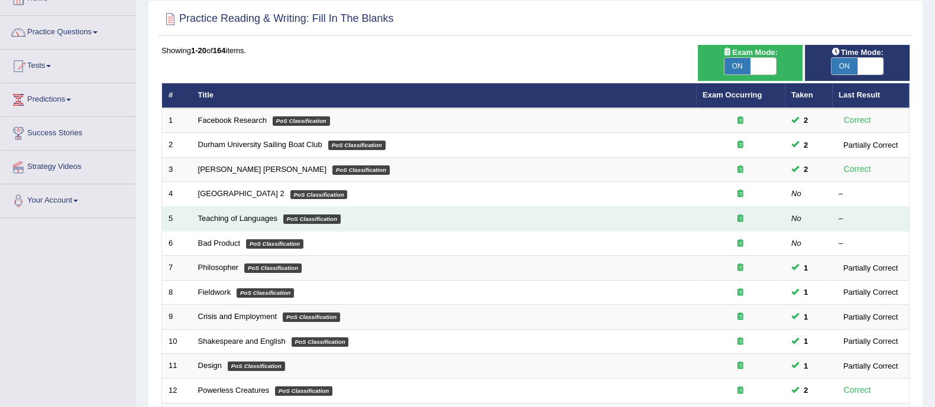
scroll to position [77, 0]
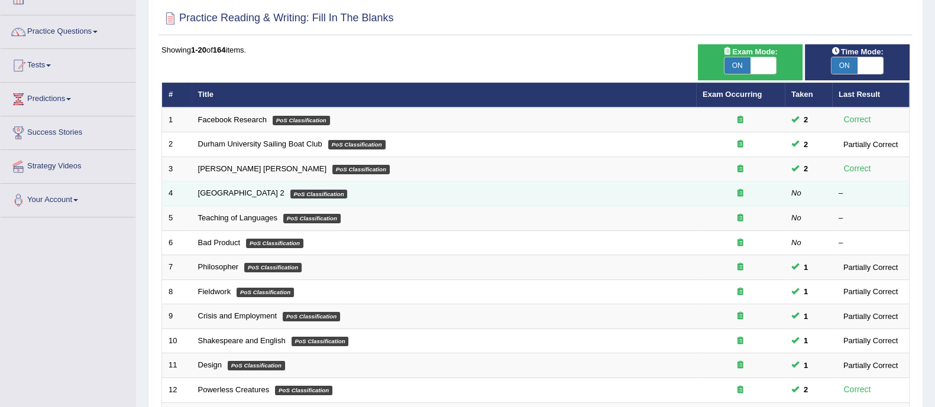
click at [226, 187] on td "[GEOGRAPHIC_DATA] 2 PoS Classification" at bounding box center [444, 194] width 504 height 25
click at [228, 190] on link "[GEOGRAPHIC_DATA] 2" at bounding box center [241, 193] width 86 height 9
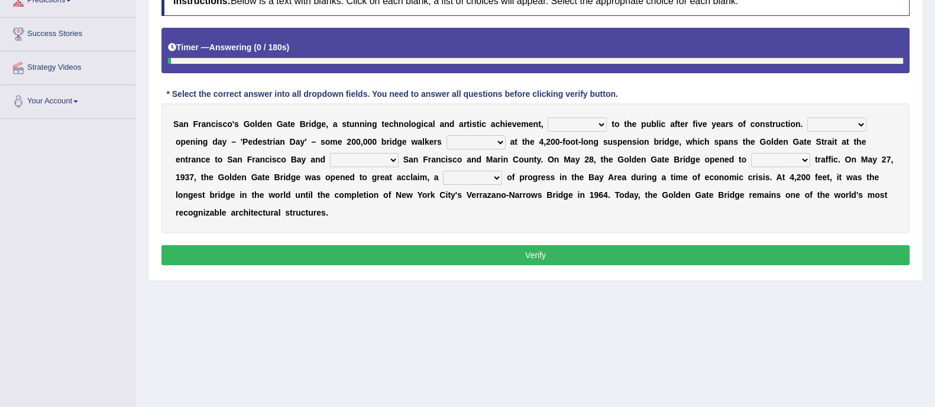
scroll to position [177, 0]
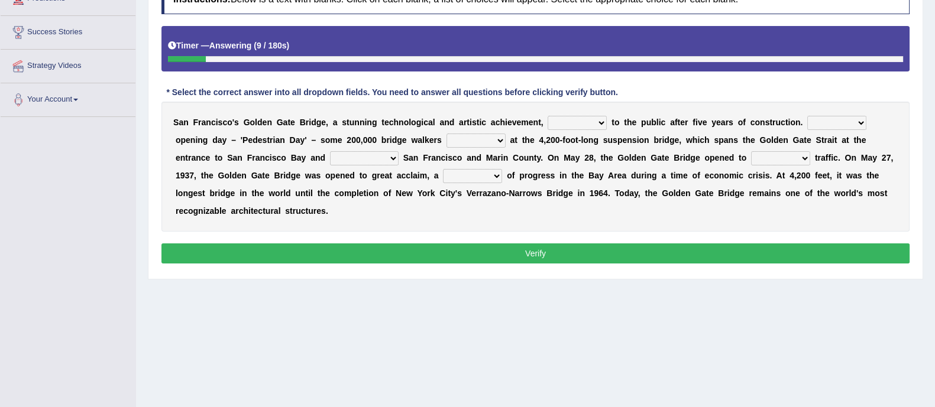
click at [592, 122] on select "opens closes appears equals" at bounding box center [577, 123] width 59 height 14
select select "opens"
click at [548, 116] on select "opens closes appears equals" at bounding box center [577, 123] width 59 height 14
click at [834, 116] on select "On During Since When" at bounding box center [836, 123] width 59 height 14
select select "During"
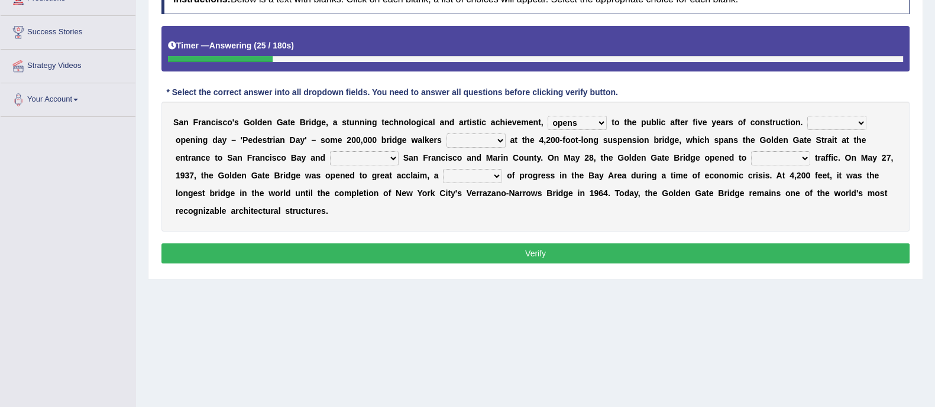
click at [807, 116] on select "On During Since When" at bounding box center [836, 123] width 59 height 14
click at [461, 143] on select "stationed looked marveled laughed" at bounding box center [475, 141] width 59 height 14
select select "looked"
click at [446, 134] on select "stationed looked marveled laughed" at bounding box center [475, 141] width 59 height 14
click at [361, 154] on select "separates connects channels differentiates" at bounding box center [364, 158] width 69 height 14
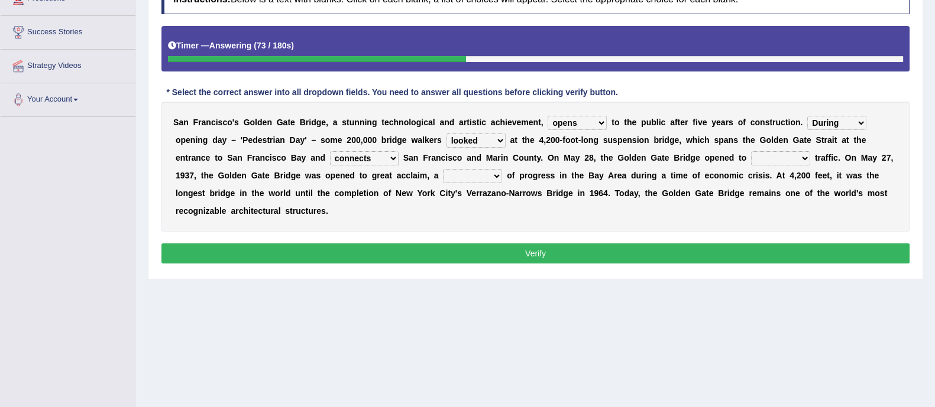
click at [330, 151] on select "separates connects channels differentiates" at bounding box center [364, 158] width 69 height 14
click at [381, 152] on select "separates connects channels differentiates" at bounding box center [364, 158] width 69 height 14
select select "separates"
click at [330, 151] on select "separates connects channels differentiates" at bounding box center [364, 158] width 69 height 14
click at [779, 156] on select "aquatic vehicular airborne watertight" at bounding box center [780, 158] width 59 height 14
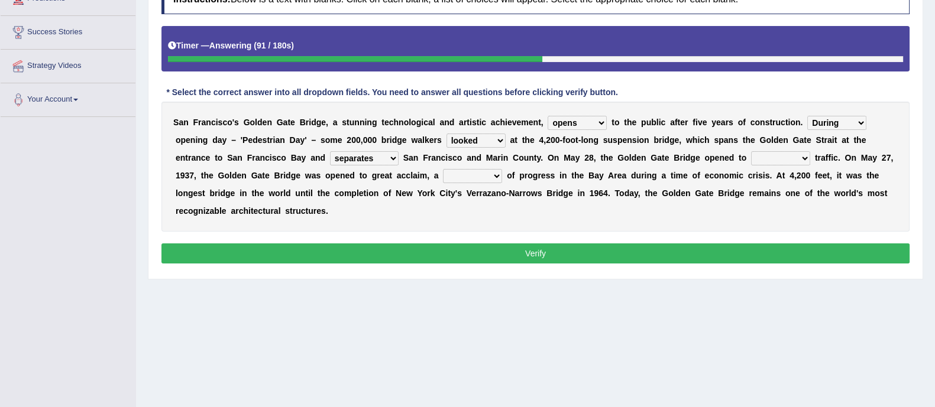
click at [545, 194] on b at bounding box center [544, 193] width 5 height 9
click at [485, 183] on div "S a n F r a n c i s c o ' s G o l d e n G a t e B r i d g e , a s t u n n i n g…" at bounding box center [535, 167] width 748 height 130
click at [485, 173] on select "denial symbol technique yield" at bounding box center [472, 176] width 59 height 14
select select "symbol"
click at [443, 169] on select "denial symbol technique yield" at bounding box center [472, 176] width 59 height 14
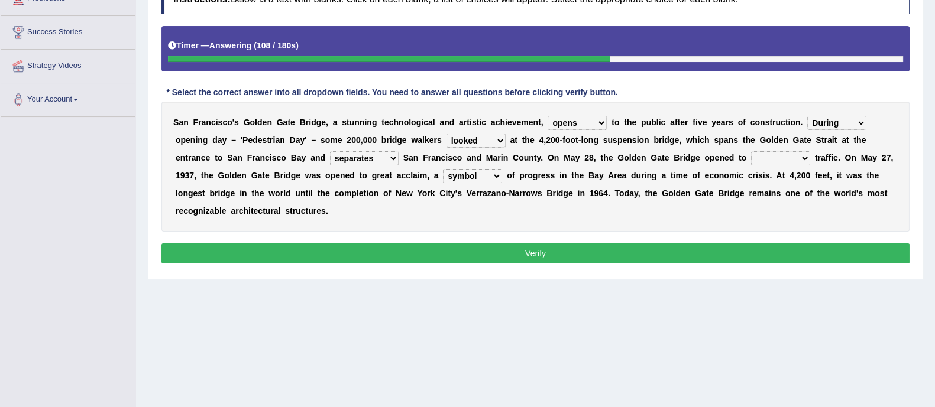
click at [785, 148] on div "S a n F r a n c i s c o ' s G o l d e n G a t e B r i d g e , a s t u n n i n g…" at bounding box center [535, 167] width 748 height 130
click at [785, 164] on select "aquatic vehicular airborne watertight" at bounding box center [780, 158] width 59 height 14
select select "aquatic"
click at [752, 151] on select "aquatic vehicular airborne watertight" at bounding box center [780, 158] width 59 height 14
click at [779, 186] on div "S a n F r a n c i s c o ' s G o l d e n G a t e B r i d g e , a s t u n n i n g…" at bounding box center [535, 167] width 748 height 130
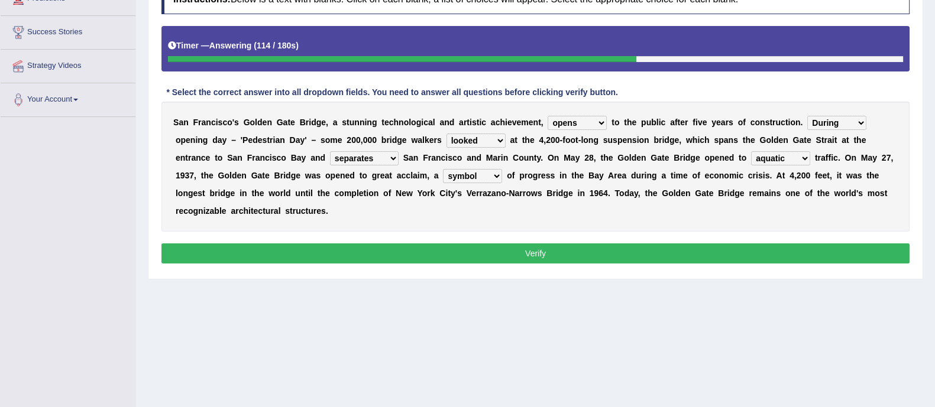
click at [745, 244] on button "Verify" at bounding box center [535, 254] width 748 height 20
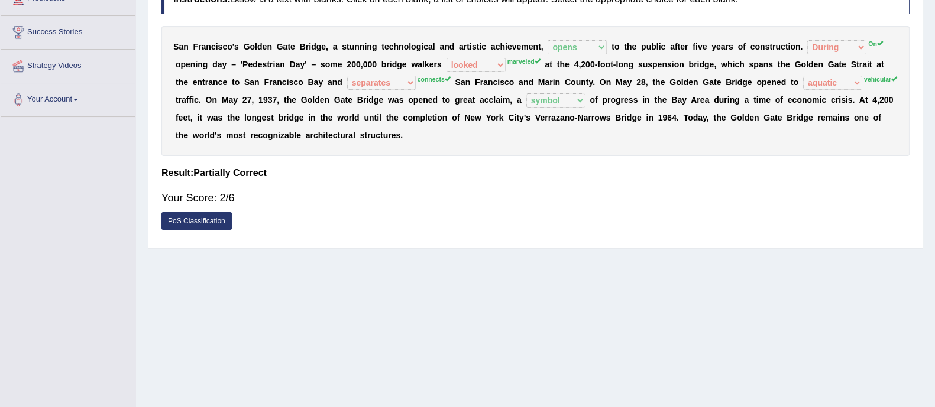
click at [745, 242] on div "Practice Reading & Writing: Fill In The Blanks 4 Golden Gate Bridge 2 Instructi…" at bounding box center [535, 85] width 775 height 327
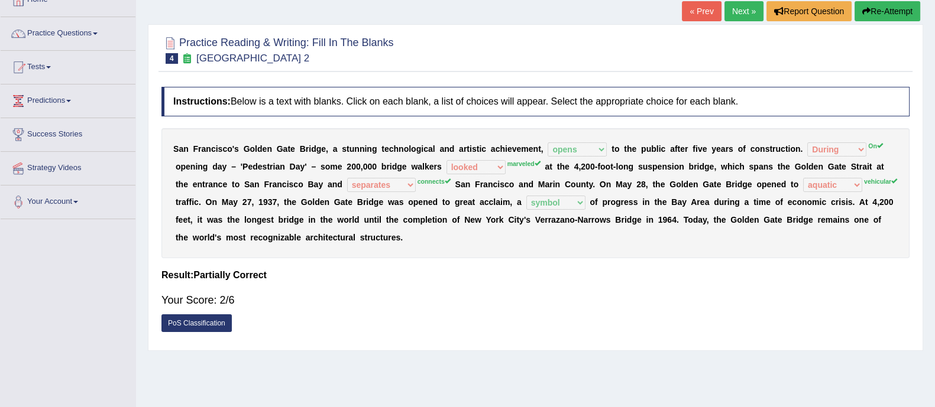
scroll to position [73, 0]
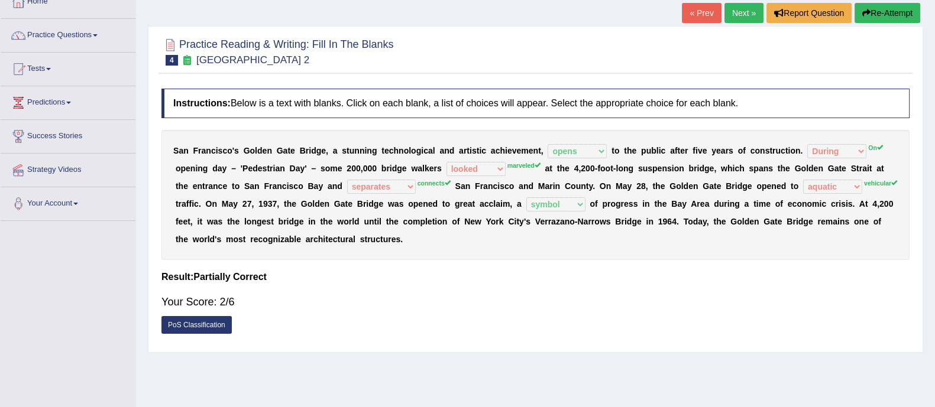
click at [874, 10] on button "Re-Attempt" at bounding box center [887, 13] width 66 height 20
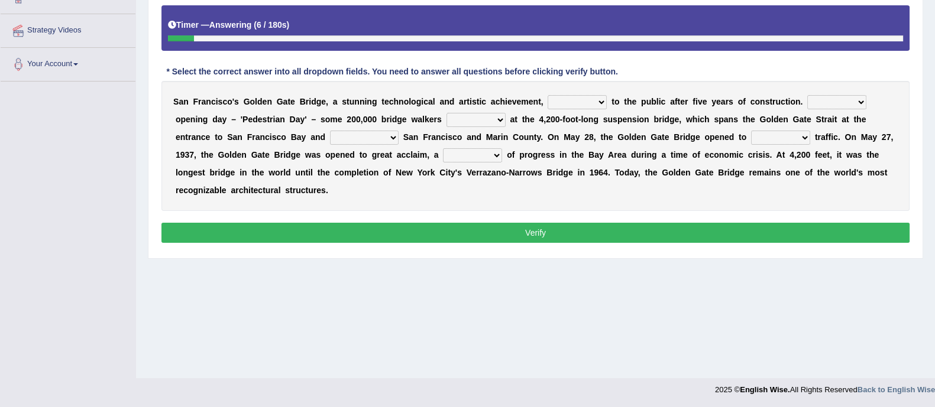
click at [585, 103] on select "opens closes appears equals" at bounding box center [577, 102] width 59 height 14
select select "opens"
click at [548, 95] on select "opens closes appears equals" at bounding box center [577, 102] width 59 height 14
click at [830, 101] on select "On During Since When" at bounding box center [836, 102] width 59 height 14
select select "On"
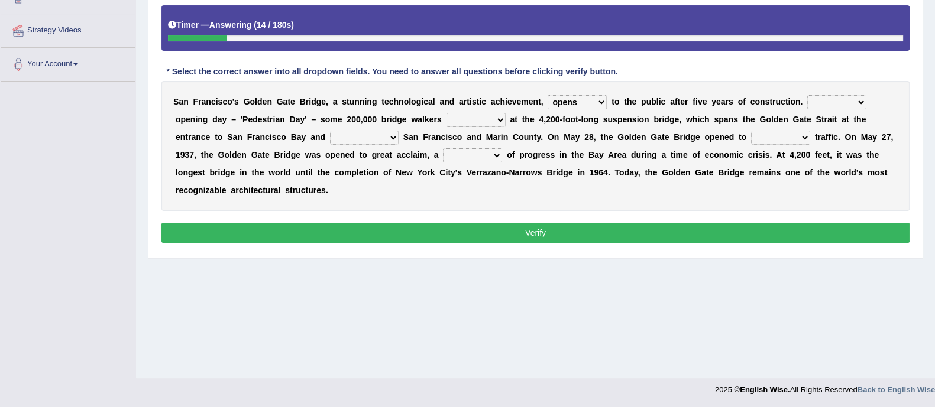
click at [807, 95] on select "On During Since When" at bounding box center [836, 102] width 59 height 14
click at [493, 124] on select "stationed looked marveled laughed" at bounding box center [475, 120] width 59 height 14
select select "marveled"
click at [446, 113] on select "stationed looked marveled laughed" at bounding box center [475, 120] width 59 height 14
click at [355, 134] on select "separates connects channels differentiates" at bounding box center [364, 138] width 69 height 14
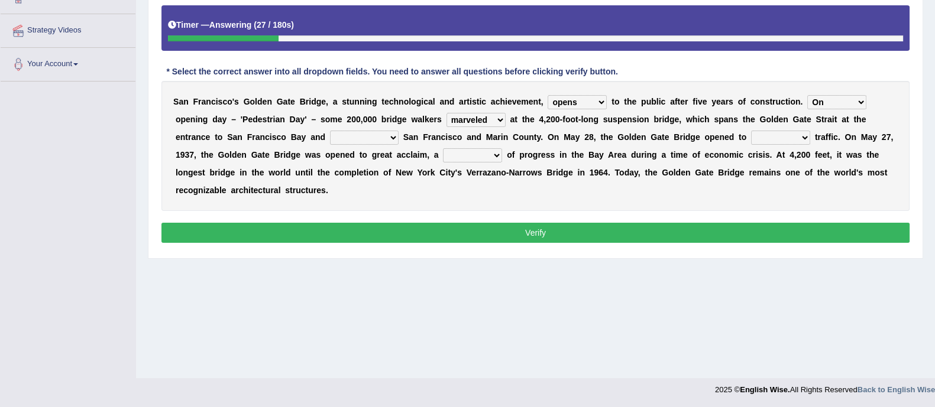
select select "connects"
click at [330, 131] on select "separates connects channels differentiates" at bounding box center [364, 138] width 69 height 14
click at [763, 140] on select "aquatic vehicular airborne watertight" at bounding box center [780, 138] width 59 height 14
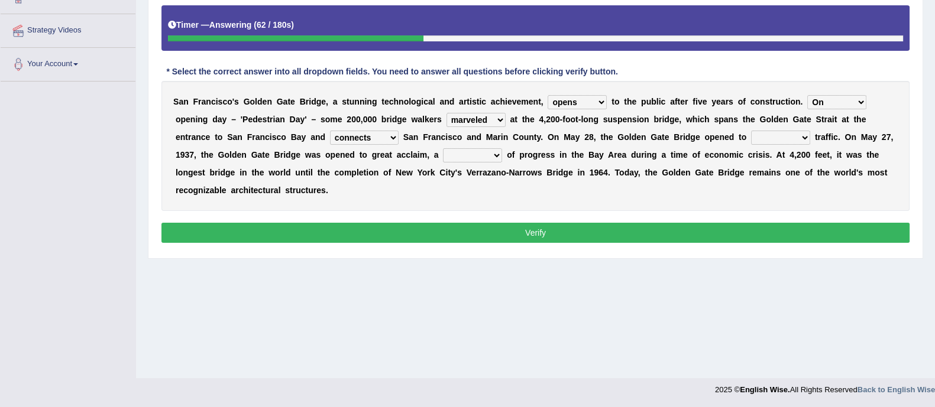
select select "vehicular"
click at [752, 131] on select "aquatic vehicular airborne watertight" at bounding box center [780, 138] width 59 height 14
click at [469, 152] on select "denial symbol technique yield" at bounding box center [472, 155] width 59 height 14
select select "symbol"
click at [443, 148] on select "denial symbol technique yield" at bounding box center [472, 155] width 59 height 14
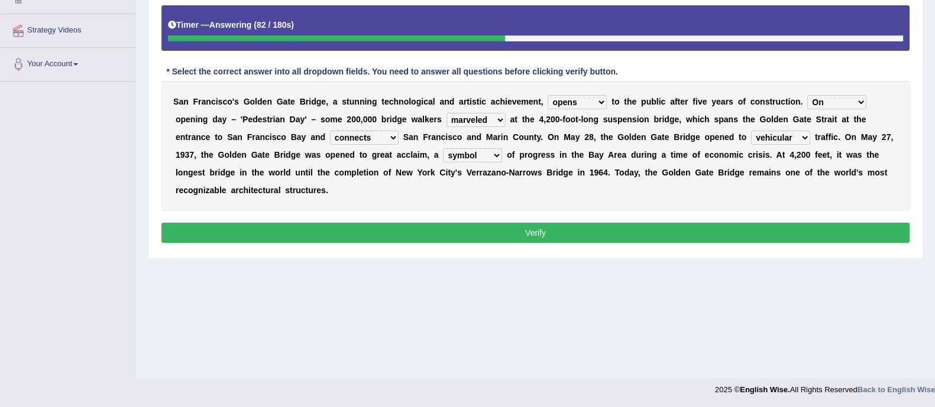
click at [490, 238] on button "Verify" at bounding box center [535, 233] width 748 height 20
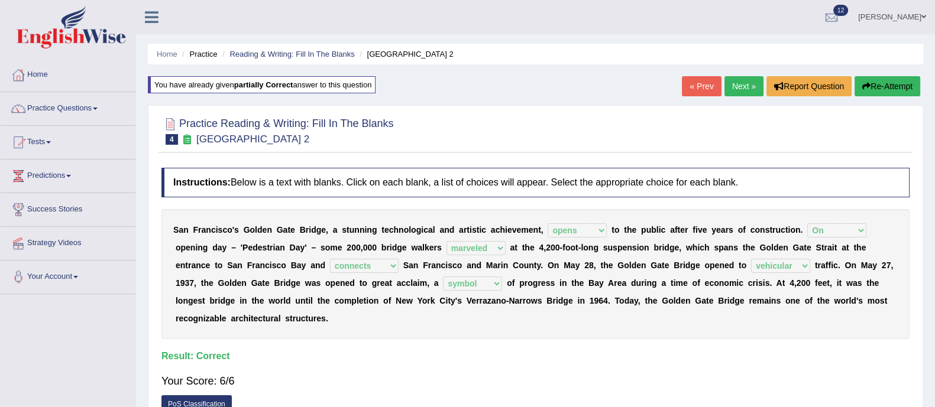
click at [734, 83] on link "Next »" at bounding box center [743, 86] width 39 height 20
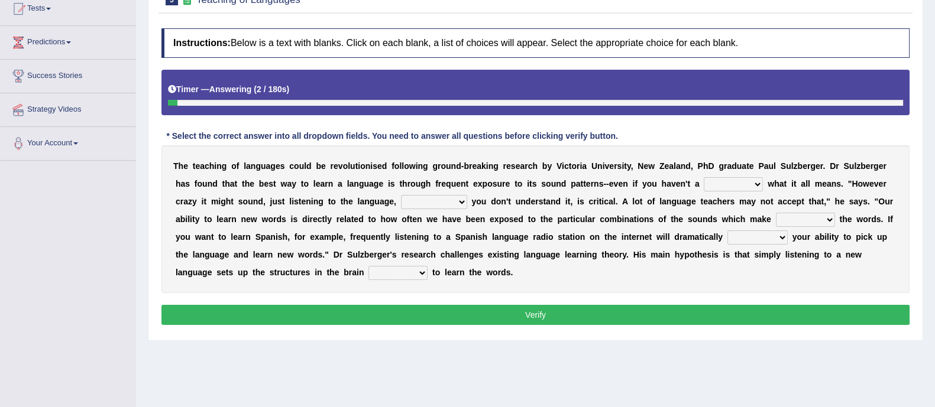
scroll to position [160, 0]
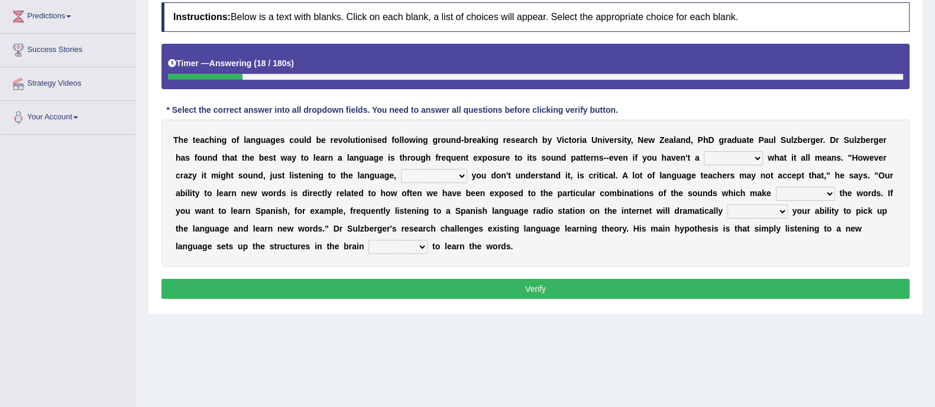
click at [715, 156] on select "dew claw clue due" at bounding box center [733, 158] width 59 height 14
select select "clue"
click at [704, 151] on select "dew claw clue due" at bounding box center [733, 158] width 59 height 14
click at [427, 182] on select "but also all together even though if so" at bounding box center [434, 176] width 66 height 14
select select "even though"
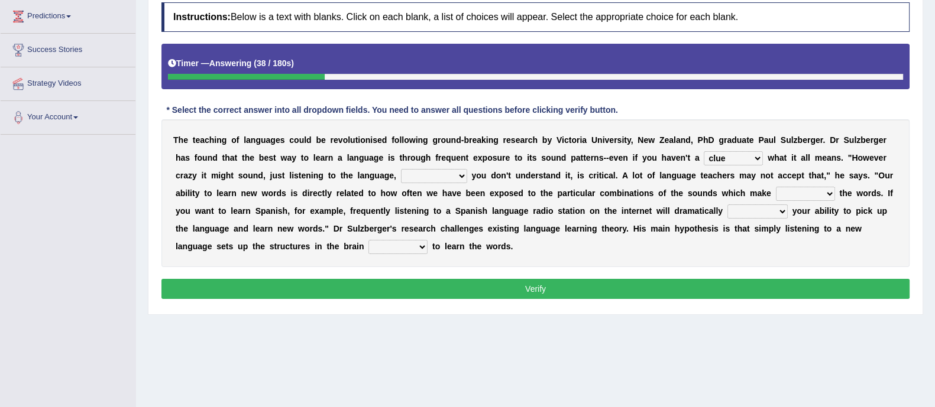
click at [401, 169] on select "but also all together even though if so" at bounding box center [434, 176] width 66 height 14
click at [435, 171] on select "but also all together even though if so" at bounding box center [434, 176] width 66 height 14
click at [802, 191] on select "down up of on" at bounding box center [805, 194] width 59 height 14
select select "down"
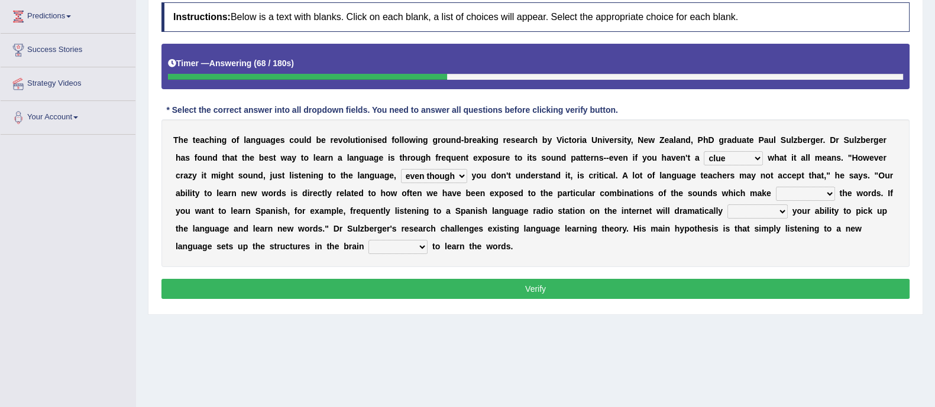
click at [776, 187] on select "down up of on" at bounding box center [805, 194] width 59 height 14
click at [760, 208] on select "evaluate exaggerate describe boost" at bounding box center [757, 212] width 60 height 14
select select "boost"
click at [727, 205] on select "evaluate exaggerate describe boost" at bounding box center [757, 212] width 60 height 14
click at [390, 242] on select "requiring required directed to require" at bounding box center [397, 247] width 59 height 14
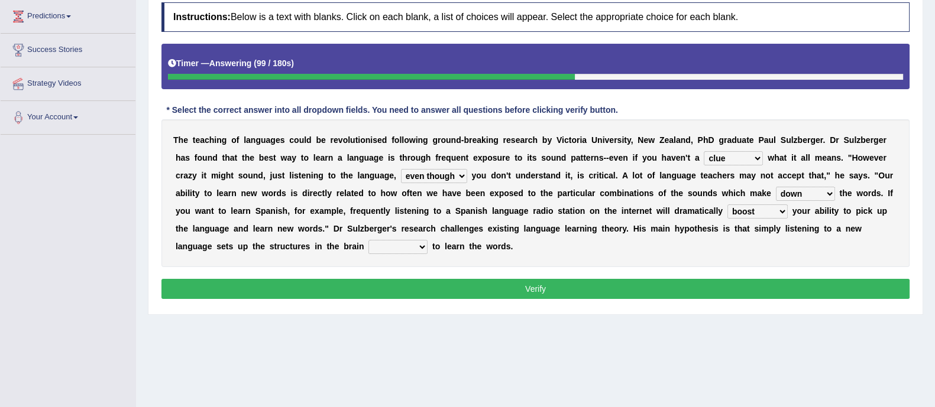
select select "required"
click at [368, 240] on select "requiring required directed to require" at bounding box center [397, 247] width 59 height 14
click at [407, 244] on select "requiring required directed to require" at bounding box center [397, 247] width 59 height 14
click at [404, 283] on button "Verify" at bounding box center [535, 289] width 748 height 20
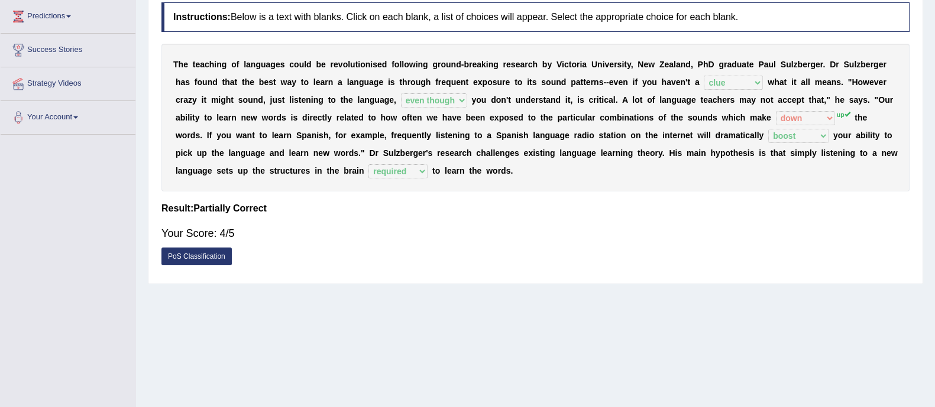
scroll to position [0, 0]
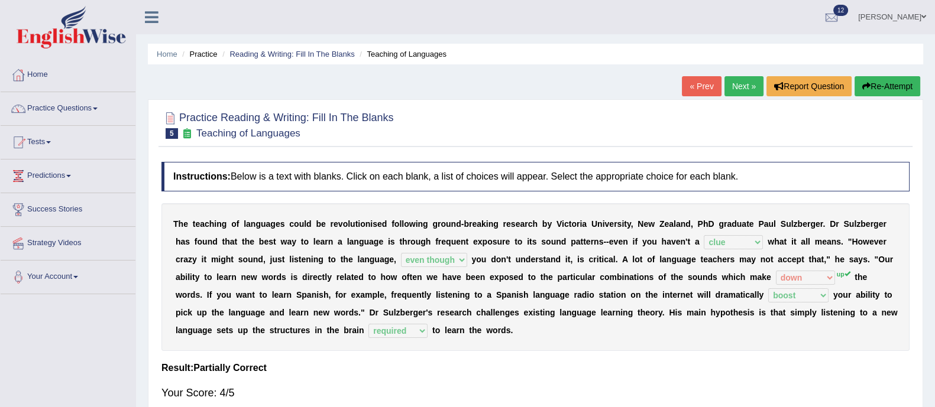
click at [742, 88] on link "Next »" at bounding box center [743, 86] width 39 height 20
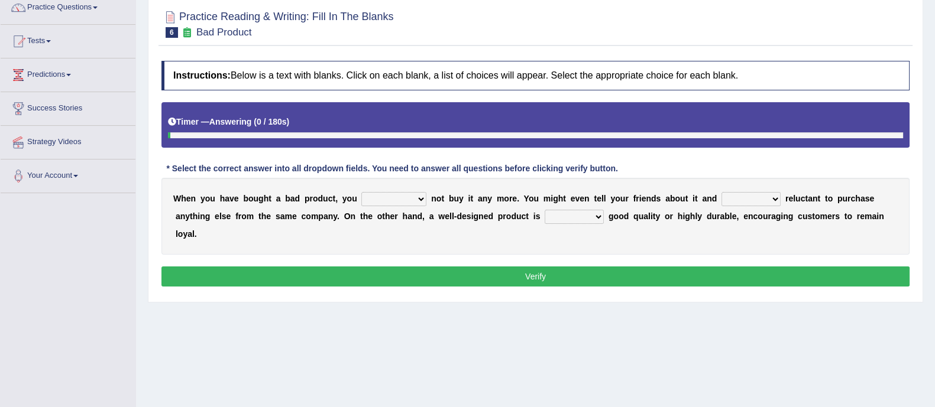
scroll to position [102, 0]
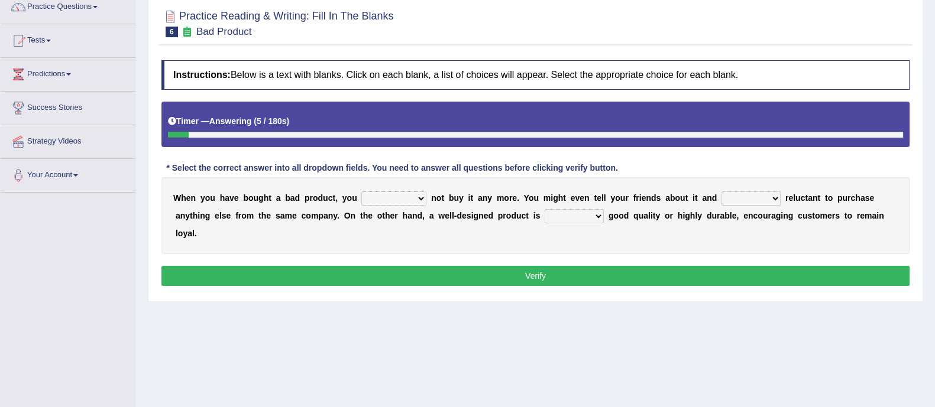
click at [397, 193] on select "would have should have should" at bounding box center [393, 199] width 65 height 14
select select "would"
click at [361, 192] on select "would have should have should" at bounding box center [393, 199] width 65 height 14
click at [754, 197] on select "is are be being" at bounding box center [750, 199] width 59 height 14
select select "being"
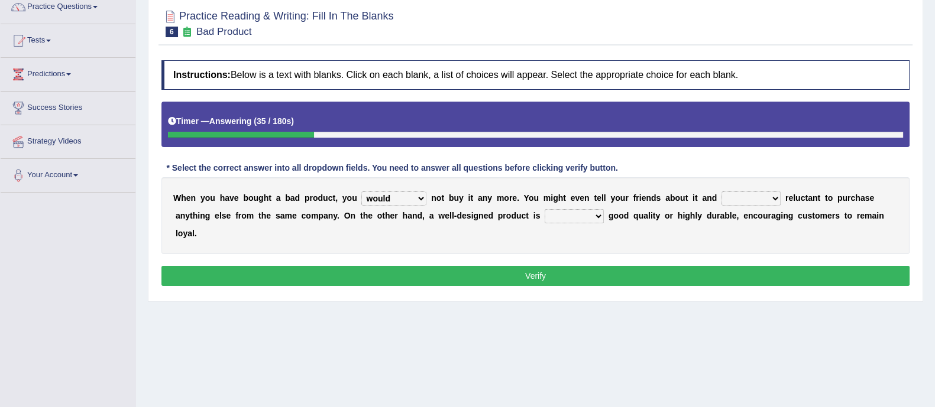
click at [723, 192] on select "is are be being" at bounding box center [750, 199] width 59 height 14
click at [569, 215] on select "both also neither either" at bounding box center [574, 216] width 59 height 14
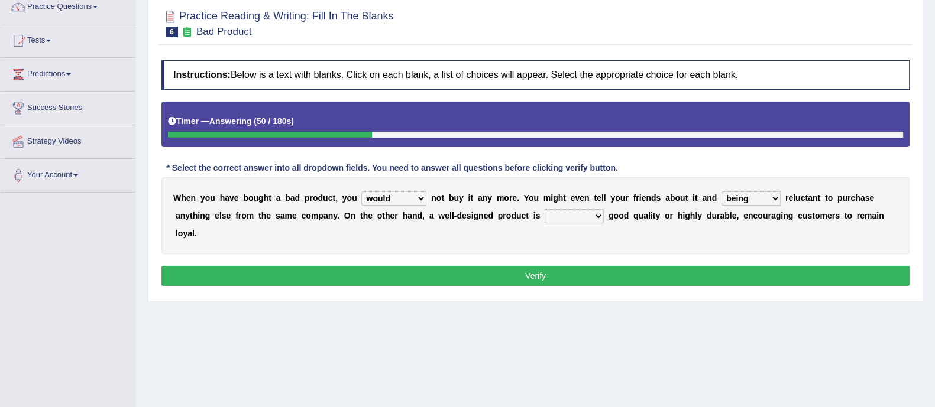
click at [569, 215] on select "both also neither either" at bounding box center [574, 216] width 59 height 14
select select "both"
click at [545, 209] on select "both also neither either" at bounding box center [574, 216] width 59 height 14
click at [584, 274] on button "Verify" at bounding box center [535, 276] width 748 height 20
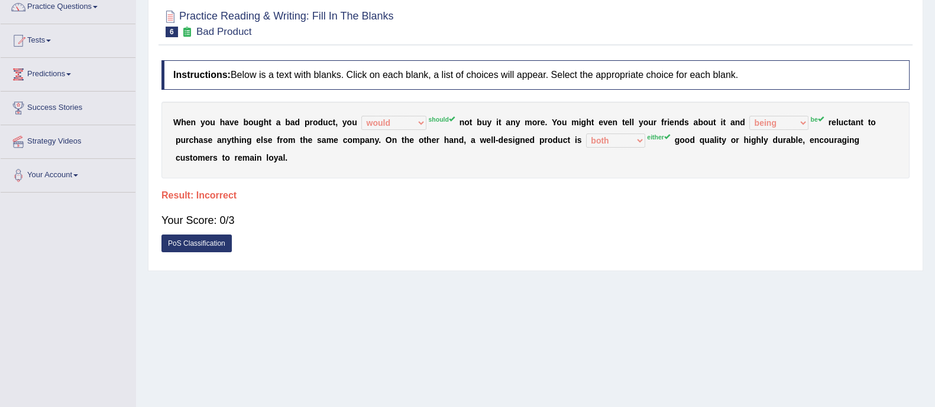
scroll to position [0, 0]
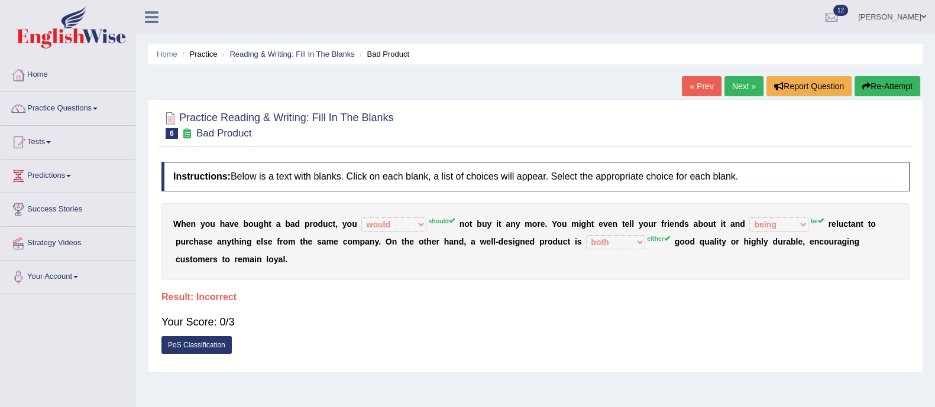
click at [896, 78] on button "Re-Attempt" at bounding box center [887, 86] width 66 height 20
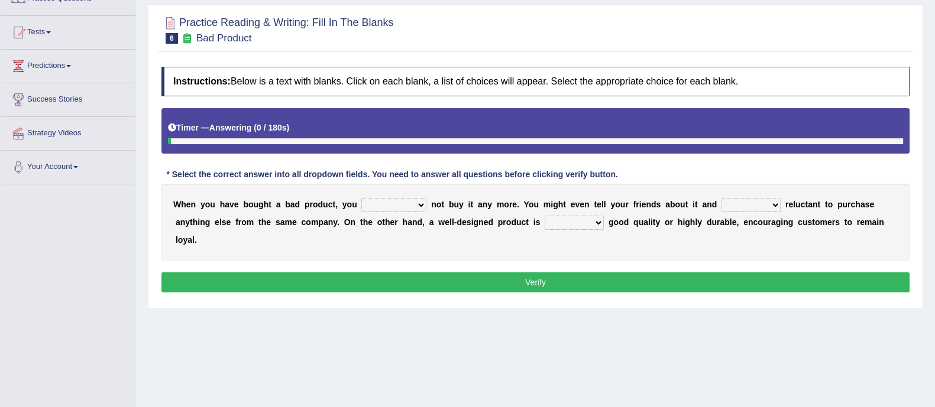
scroll to position [111, 0]
click at [382, 208] on select "would have should have should" at bounding box center [393, 204] width 65 height 14
select select "should"
click at [361, 197] on select "would have should have should" at bounding box center [393, 204] width 65 height 14
click at [748, 208] on select "is are be being" at bounding box center [750, 204] width 59 height 14
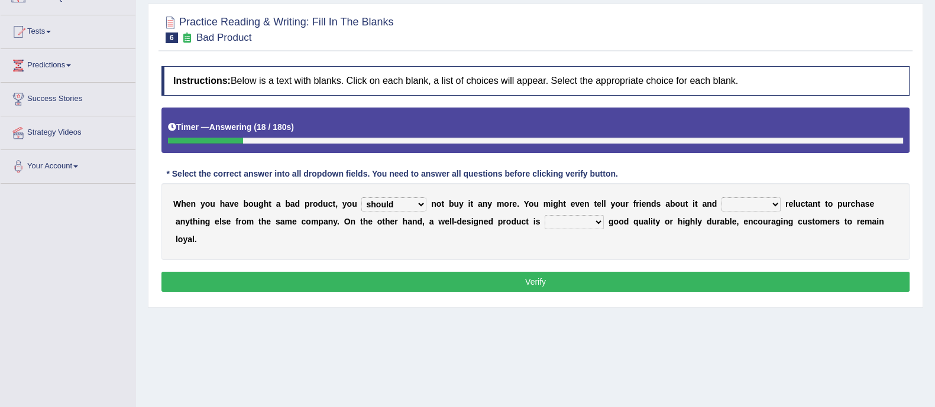
select select "be"
click at [723, 197] on select "is are be being" at bounding box center [750, 204] width 59 height 14
click at [576, 223] on select "both also neither either" at bounding box center [574, 222] width 59 height 14
select select "either"
click at [545, 215] on select "both also neither either" at bounding box center [574, 222] width 59 height 14
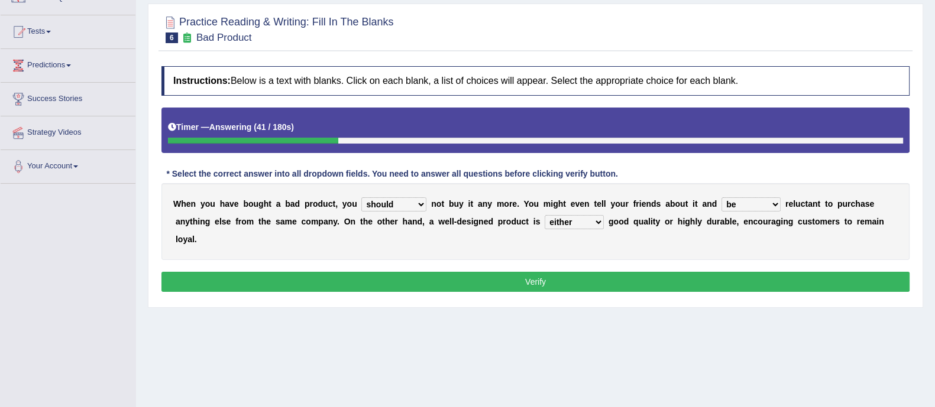
click at [465, 272] on button "Verify" at bounding box center [535, 282] width 748 height 20
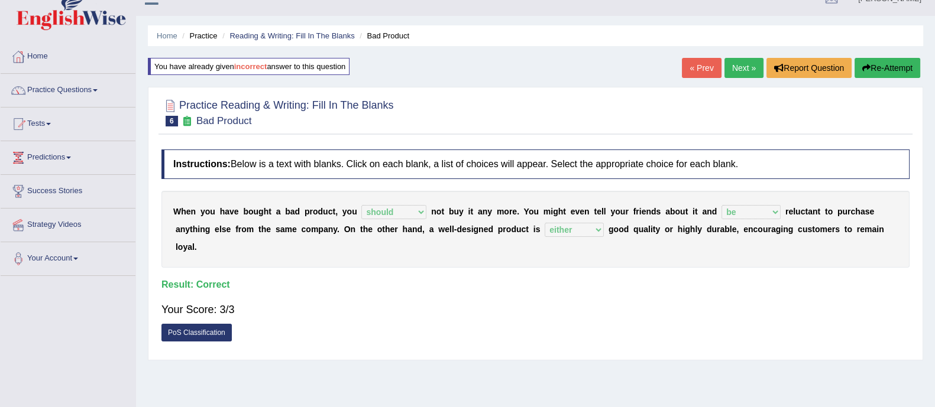
scroll to position [15, 0]
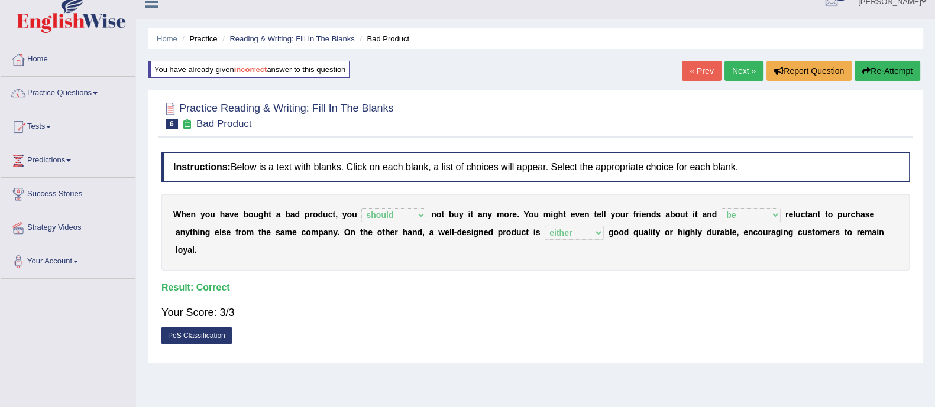
click at [746, 68] on link "Next »" at bounding box center [743, 71] width 39 height 20
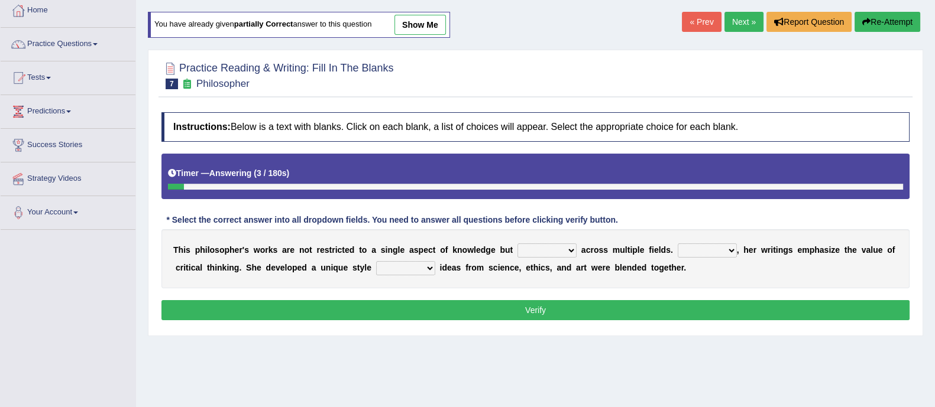
scroll to position [63, 0]
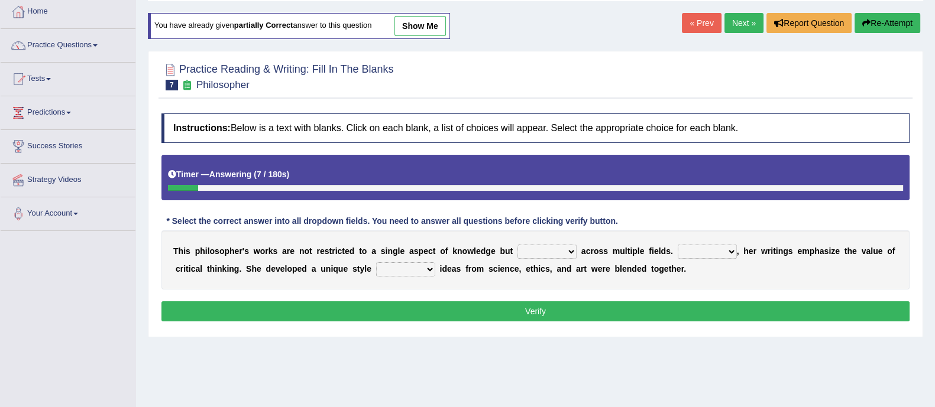
click at [563, 252] on select "constrain contain assemble extend" at bounding box center [546, 252] width 59 height 14
select select "assemble"
click at [517, 245] on select "constrain contain assemble extend" at bounding box center [546, 252] width 59 height 14
click at [557, 249] on select "constrain contain assemble extend" at bounding box center [546, 252] width 59 height 14
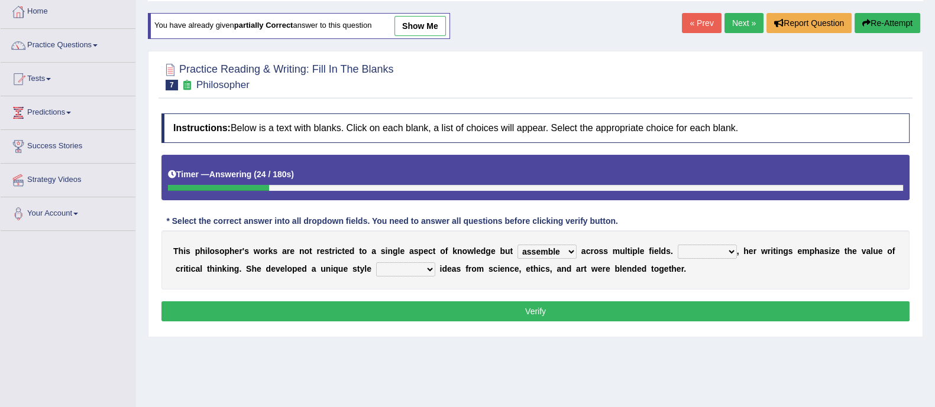
click at [707, 245] on select "Rather So Moreover Likely" at bounding box center [707, 252] width 59 height 14
select select "Moreover"
click at [678, 245] on select "Rather So Moreover Likely" at bounding box center [707, 252] width 59 height 14
click at [397, 272] on select "in that that which in which" at bounding box center [405, 270] width 59 height 14
select select "in that"
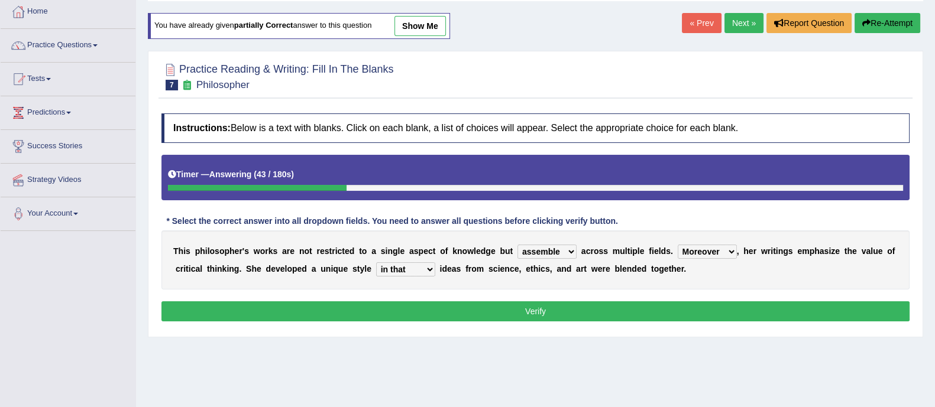
click at [376, 263] on select "in that that which in which" at bounding box center [405, 270] width 59 height 14
click at [404, 272] on select "in that that which in which" at bounding box center [405, 270] width 59 height 14
click at [553, 255] on select "constrain contain assemble extend" at bounding box center [546, 252] width 59 height 14
select select "extend"
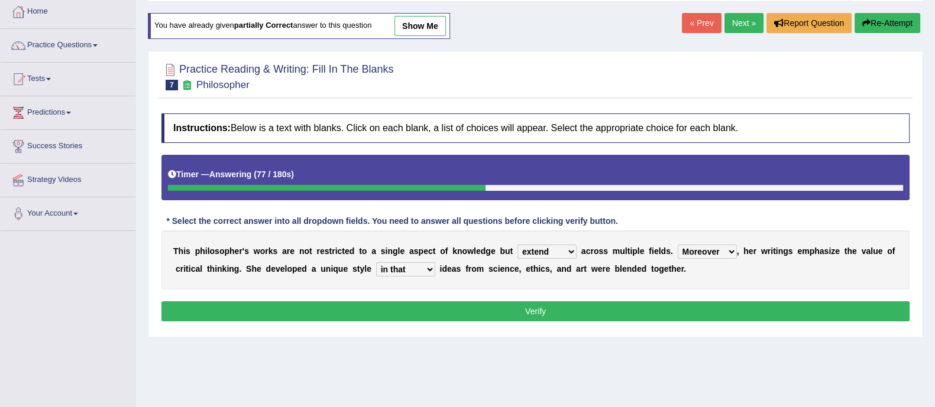
click at [517, 245] on select "constrain contain assemble extend" at bounding box center [546, 252] width 59 height 14
click at [442, 315] on button "Verify" at bounding box center [535, 312] width 748 height 20
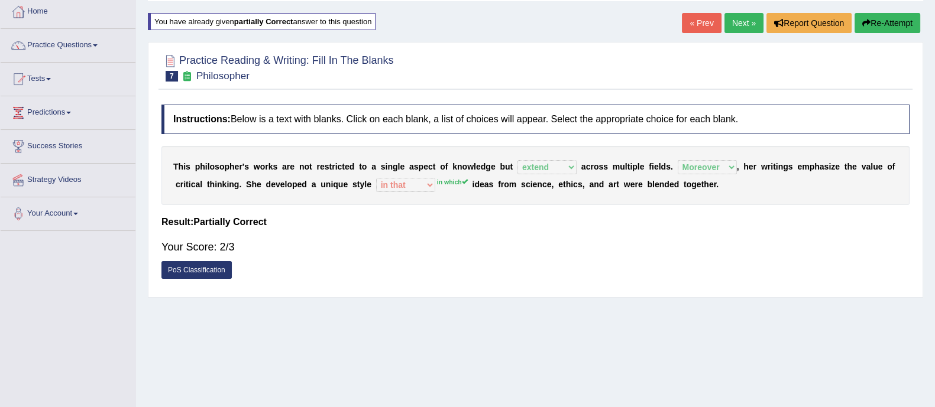
click at [739, 18] on link "Next »" at bounding box center [743, 23] width 39 height 20
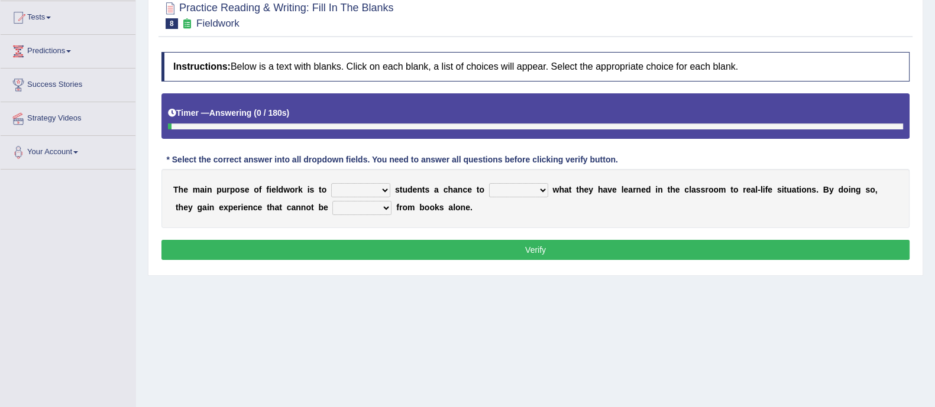
scroll to position [125, 0]
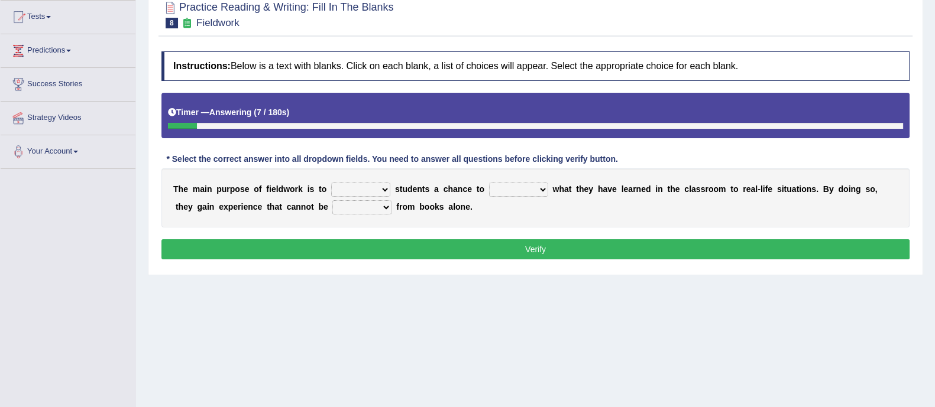
click at [358, 190] on select "resemble stow rave offer" at bounding box center [360, 190] width 59 height 14
select select "offer"
click at [331, 183] on select "resemble stow rave offer" at bounding box center [360, 190] width 59 height 14
click at [542, 190] on select "compare align apply dismount" at bounding box center [518, 190] width 59 height 14
select select "apply"
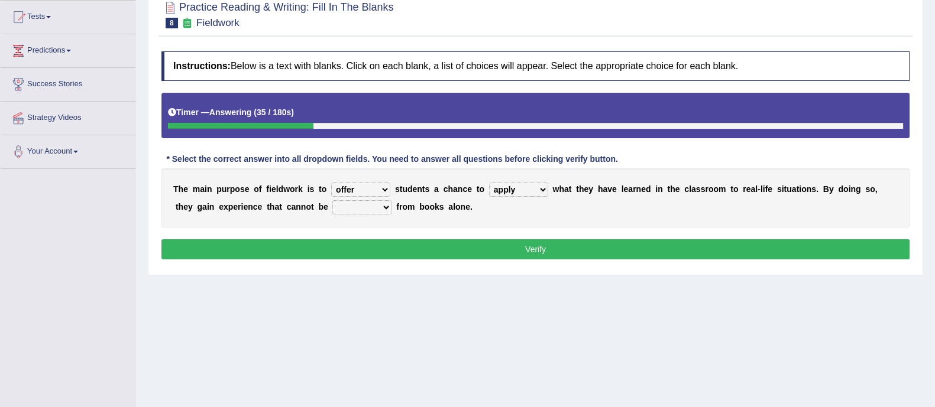
click at [489, 183] on select "compare align apply dismount" at bounding box center [518, 190] width 59 height 14
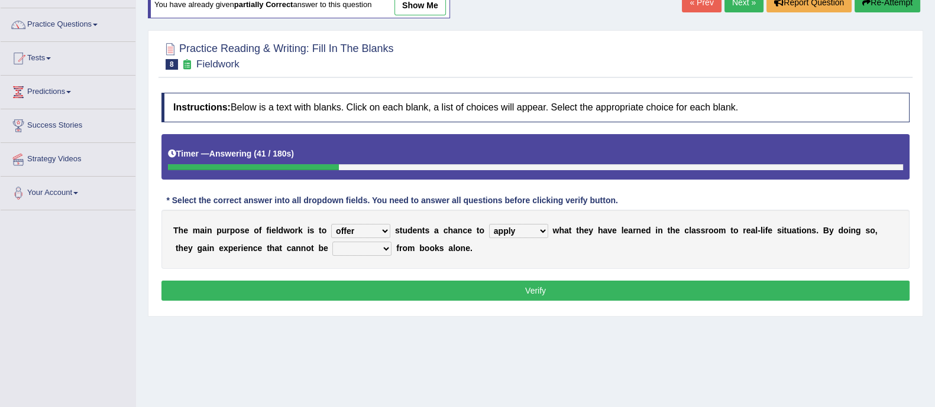
click at [519, 254] on div "T h e m a i n p u r p o s e o f f i e l d w o r k i s t o resemble stow rave of…" at bounding box center [535, 239] width 748 height 59
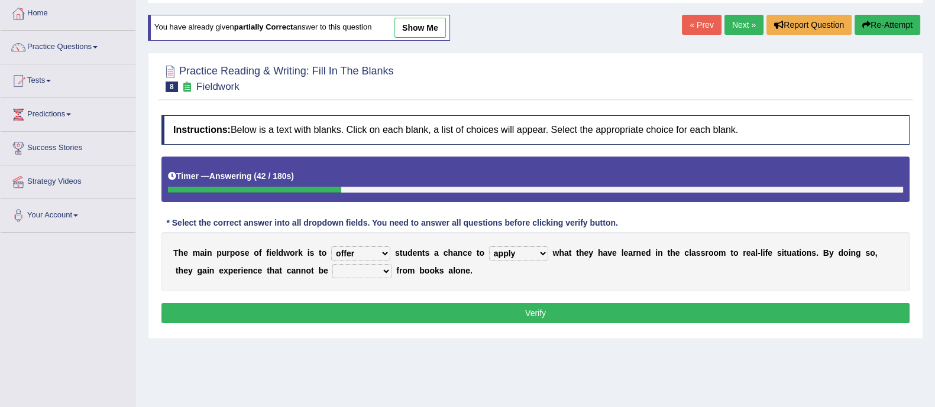
scroll to position [60, 0]
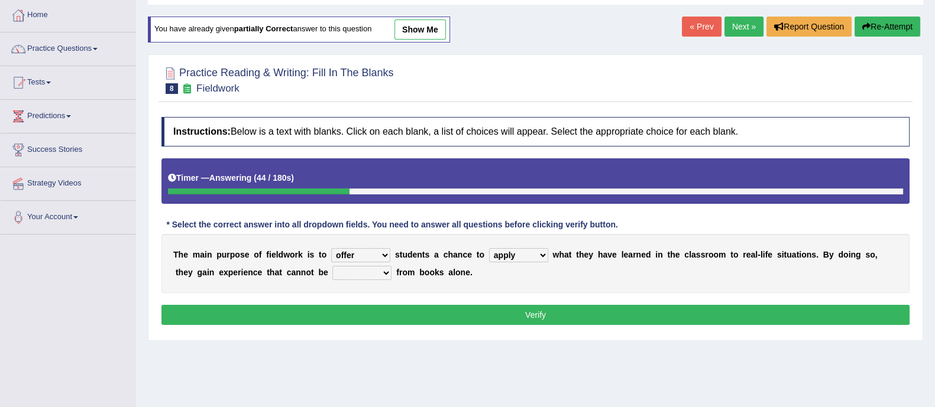
click at [365, 276] on select "originated prepared obtained touted" at bounding box center [361, 273] width 59 height 14
select select "obtained"
click at [332, 266] on select "originated prepared obtained touted" at bounding box center [361, 273] width 59 height 14
click at [436, 22] on link "show me" at bounding box center [419, 30] width 51 height 20
select select "compare"
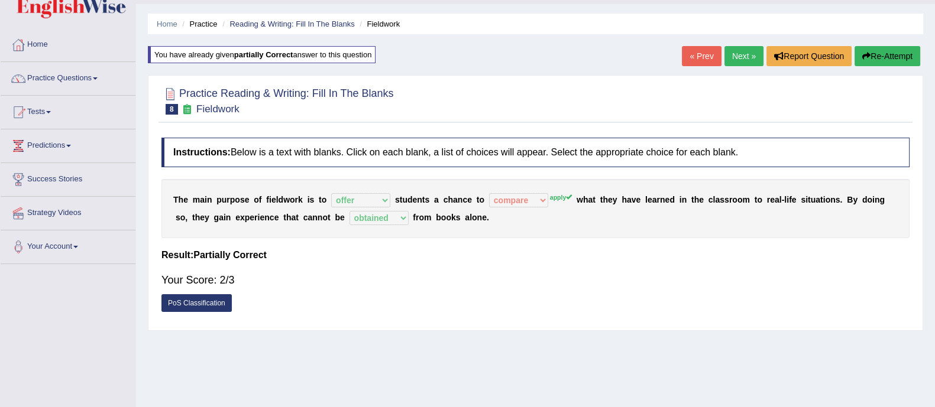
scroll to position [29, 0]
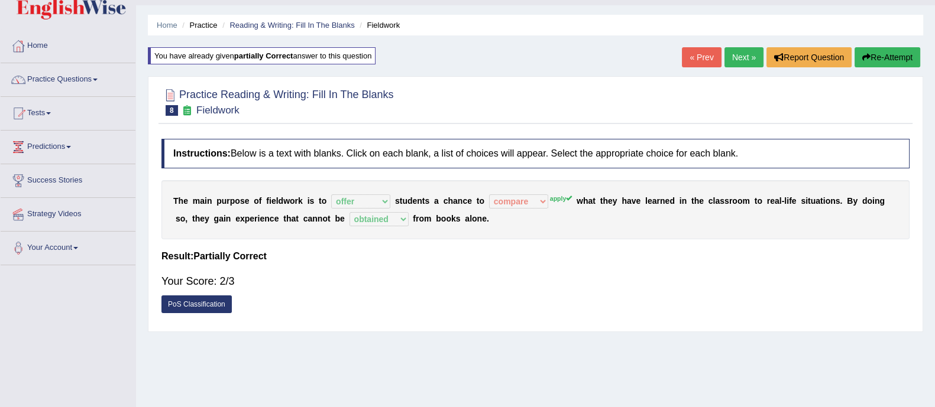
click at [267, 53] on b "partially correct" at bounding box center [263, 55] width 59 height 9
click at [898, 50] on button "Re-Attempt" at bounding box center [887, 57] width 66 height 20
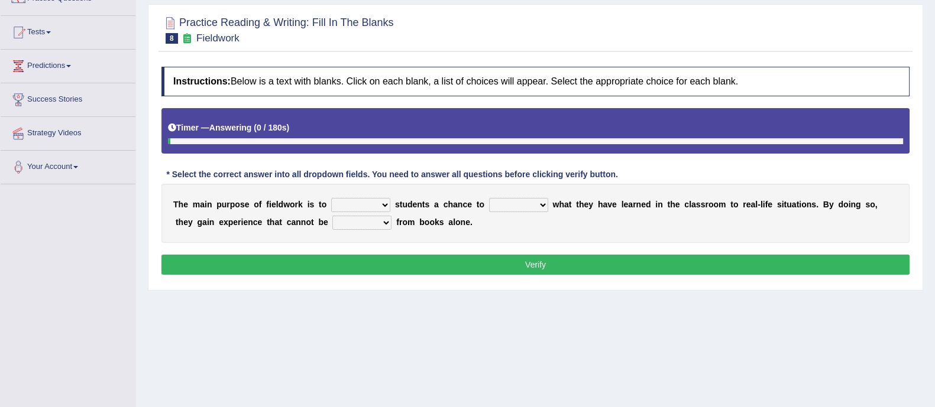
scroll to position [118, 0]
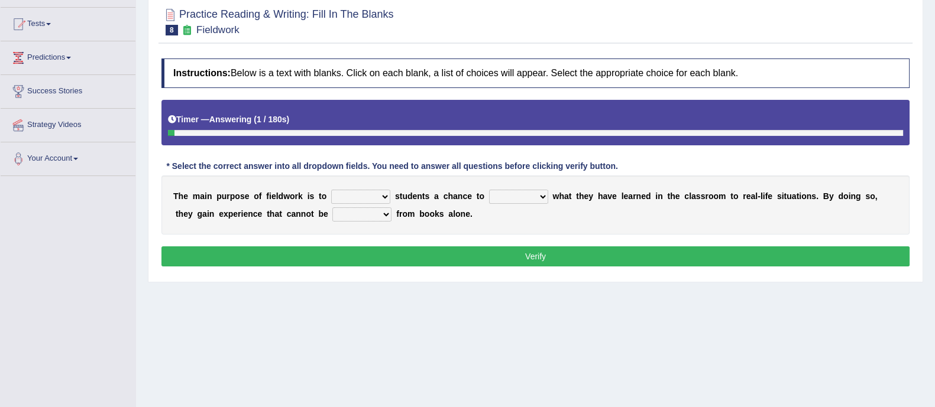
click at [375, 190] on select "resemble stow rave offer" at bounding box center [360, 197] width 59 height 14
select select "offer"
click at [331, 190] on select "resemble stow rave offer" at bounding box center [360, 197] width 59 height 14
click at [358, 211] on select "originated prepared obtained touted" at bounding box center [361, 215] width 59 height 14
select select "obtained"
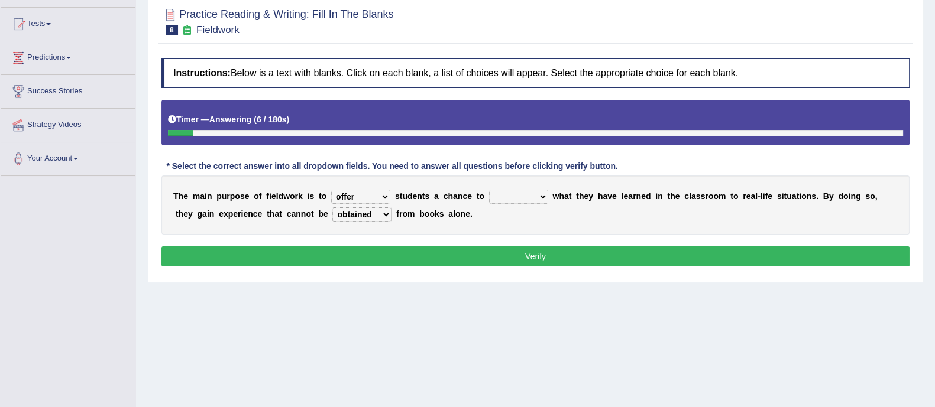
click at [332, 208] on select "originated prepared obtained touted" at bounding box center [361, 215] width 59 height 14
click at [524, 190] on select "compare align apply dismount" at bounding box center [518, 197] width 59 height 14
select select "apply"
click at [489, 190] on select "compare align apply dismount" at bounding box center [518, 197] width 59 height 14
click at [529, 261] on button "Verify" at bounding box center [535, 257] width 748 height 20
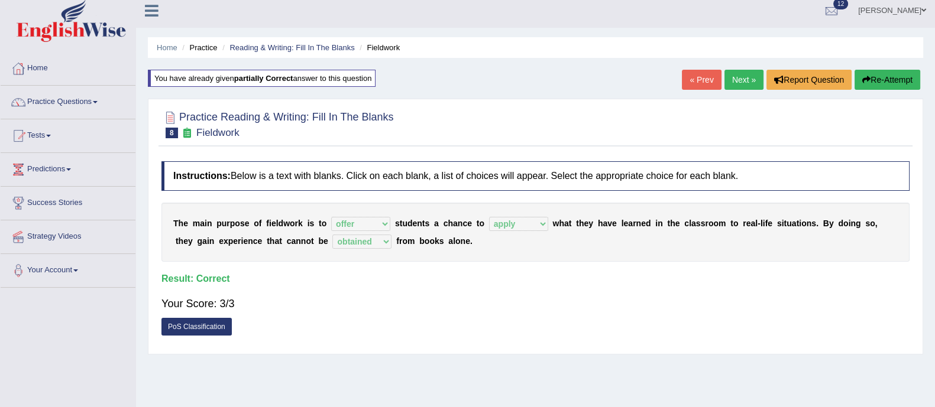
scroll to position [3, 0]
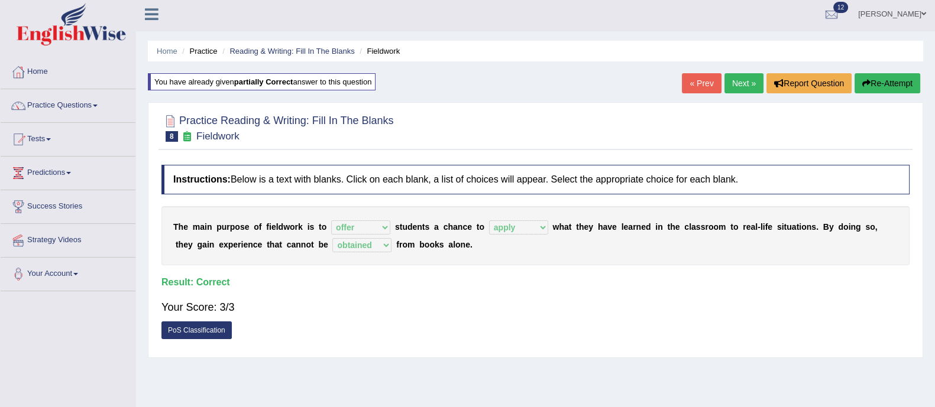
click at [735, 87] on link "Next »" at bounding box center [743, 83] width 39 height 20
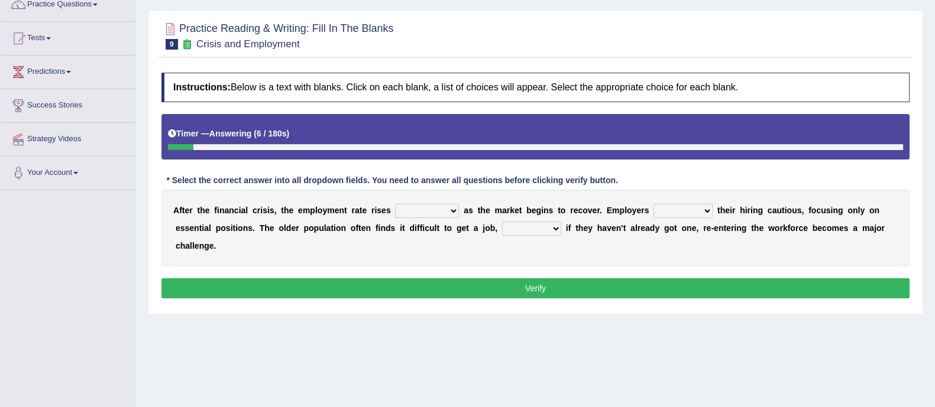
scroll to position [105, 0]
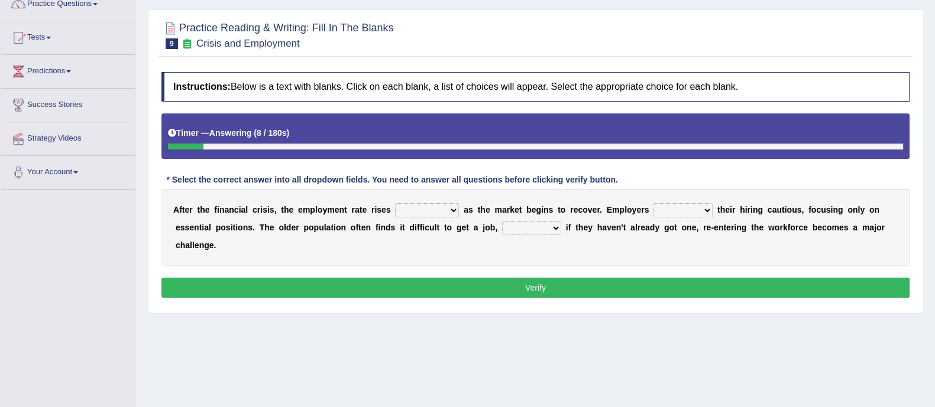
click at [421, 209] on select "normally conversely strenuously sharply" at bounding box center [427, 210] width 64 height 14
select select "sharply"
click at [395, 203] on select "normally conversely strenuously sharply" at bounding box center [427, 210] width 64 height 14
click at [704, 204] on select "keeping kept keep are kept" at bounding box center [682, 210] width 59 height 14
select select "keeping"
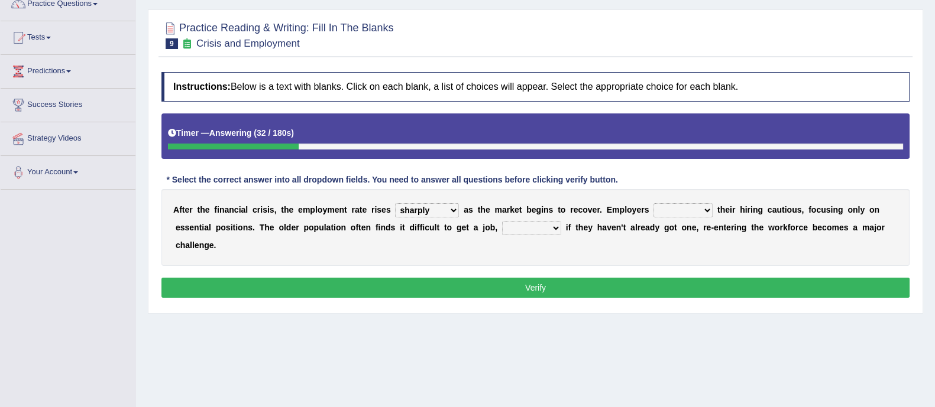
click at [654, 203] on select "keeping kept keep are kept" at bounding box center [682, 210] width 59 height 14
click at [536, 228] on select "although while then because" at bounding box center [531, 228] width 59 height 14
select select "although"
click at [502, 221] on select "although while then because" at bounding box center [531, 228] width 59 height 14
click at [422, 207] on select "normally conversely strenuously sharply" at bounding box center [427, 210] width 64 height 14
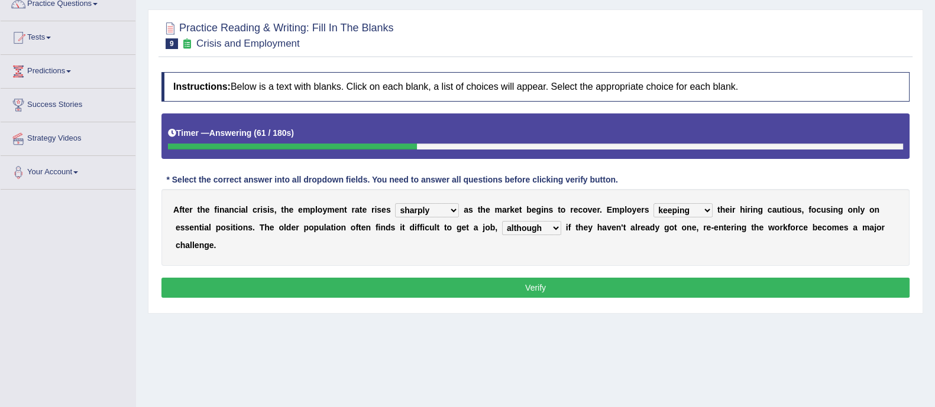
click at [422, 207] on select "normally conversely strenuously sharply" at bounding box center [427, 210] width 64 height 14
click at [441, 292] on button "Verify" at bounding box center [535, 288] width 748 height 20
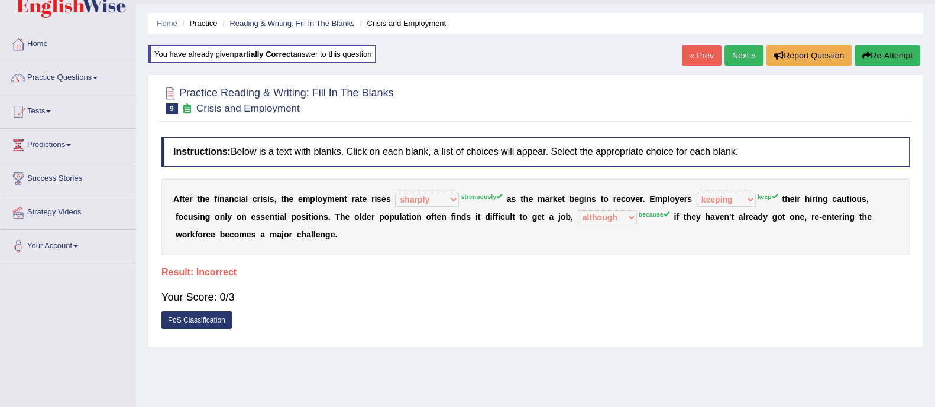
scroll to position [30, 0]
click at [878, 64] on button "Re-Attempt" at bounding box center [887, 56] width 66 height 20
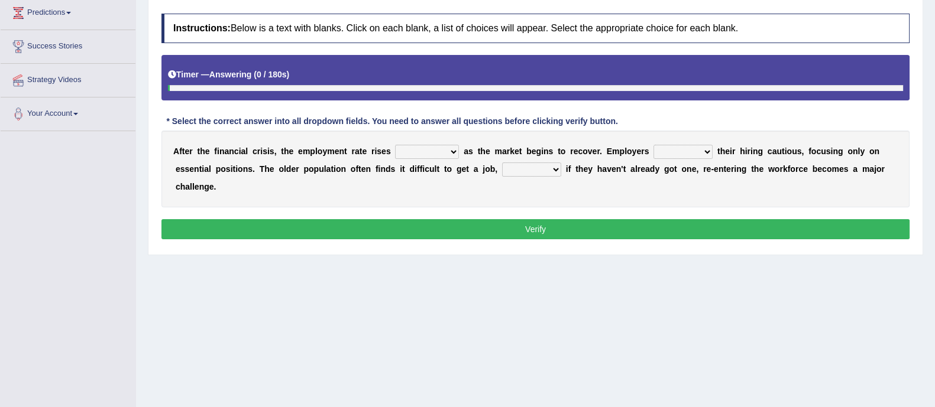
scroll to position [165, 0]
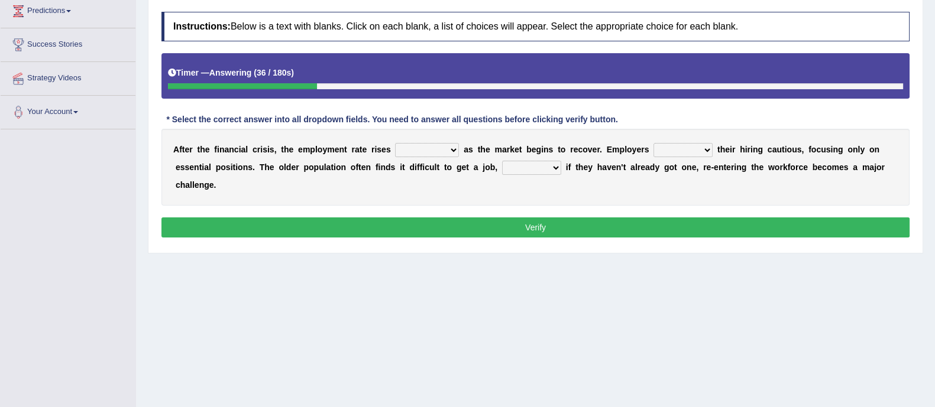
click at [433, 148] on select "normally conversely strenuously sharply" at bounding box center [427, 150] width 64 height 14
select select "strenuously"
click at [395, 143] on select "normally conversely strenuously sharply" at bounding box center [427, 150] width 64 height 14
click at [661, 151] on select "keeping kept keep are kept" at bounding box center [682, 150] width 59 height 14
select select "keep"
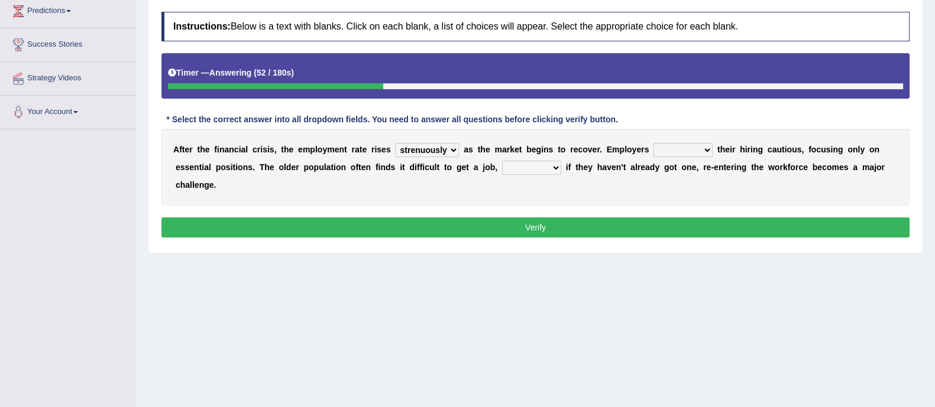
click at [654, 143] on select "keeping kept keep are kept" at bounding box center [682, 150] width 59 height 14
click at [524, 166] on select "although while then because" at bounding box center [531, 168] width 59 height 14
click at [502, 161] on select "although while then because" at bounding box center [531, 168] width 59 height 14
click at [536, 167] on select "although while then because" at bounding box center [531, 168] width 59 height 14
select select "because"
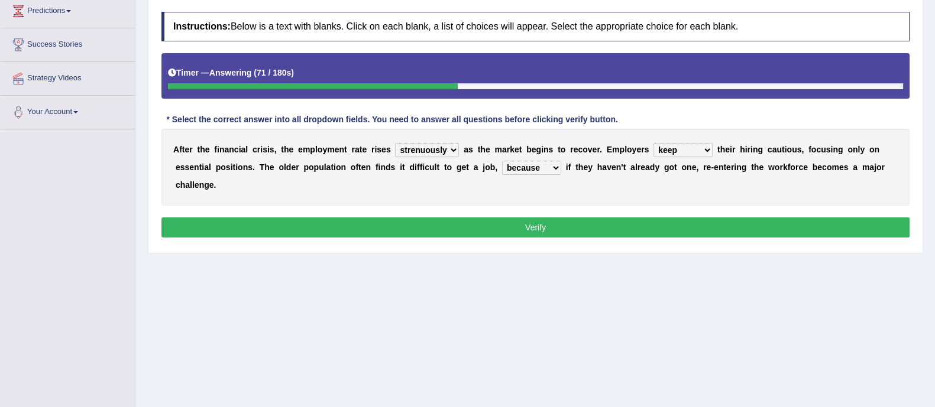
click at [502, 161] on select "although while then because" at bounding box center [531, 168] width 59 height 14
click at [539, 228] on button "Verify" at bounding box center [535, 228] width 748 height 20
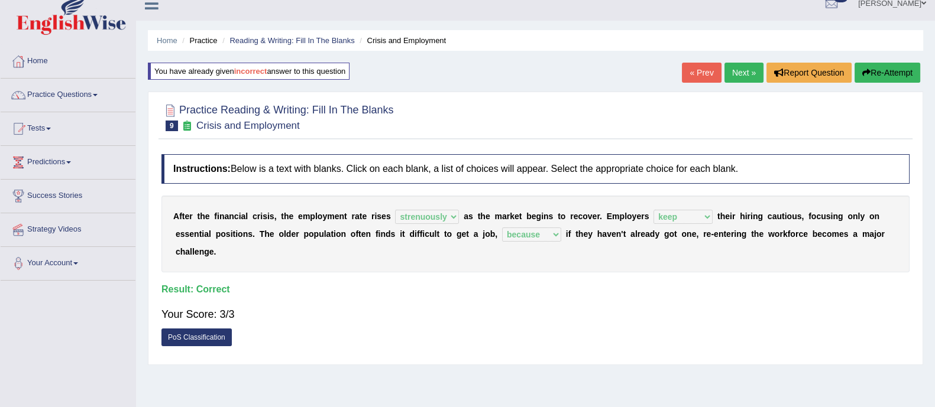
scroll to position [3, 0]
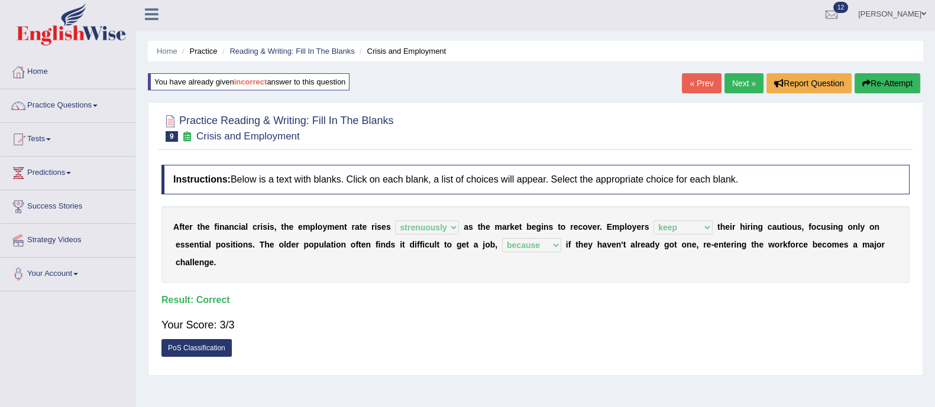
click at [745, 81] on link "Next »" at bounding box center [743, 83] width 39 height 20
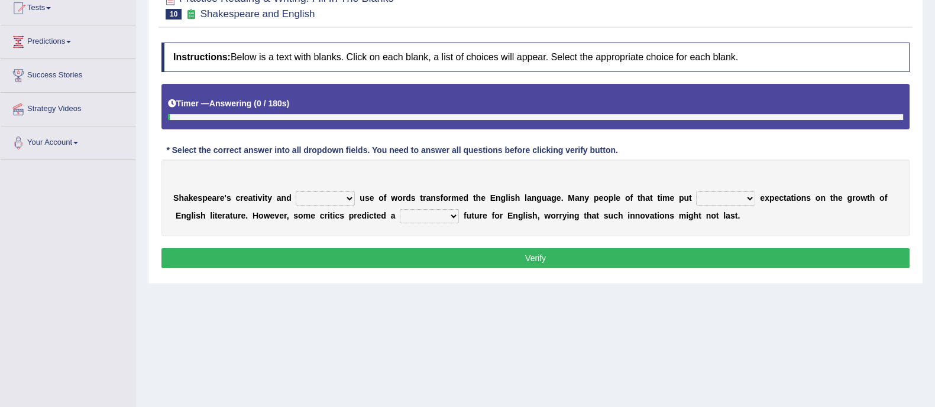
scroll to position [135, 0]
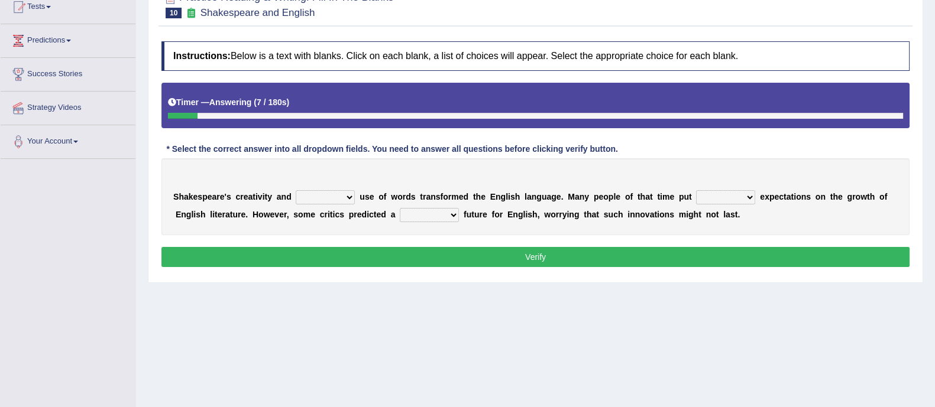
click at [314, 199] on select "idealized intensive fancied inventive" at bounding box center [325, 197] width 59 height 14
select select "intensive"
click at [296, 190] on select "idealized intensive fancied inventive" at bounding box center [325, 197] width 59 height 14
click at [714, 199] on select "wide much high more" at bounding box center [725, 197] width 59 height 14
select select "high"
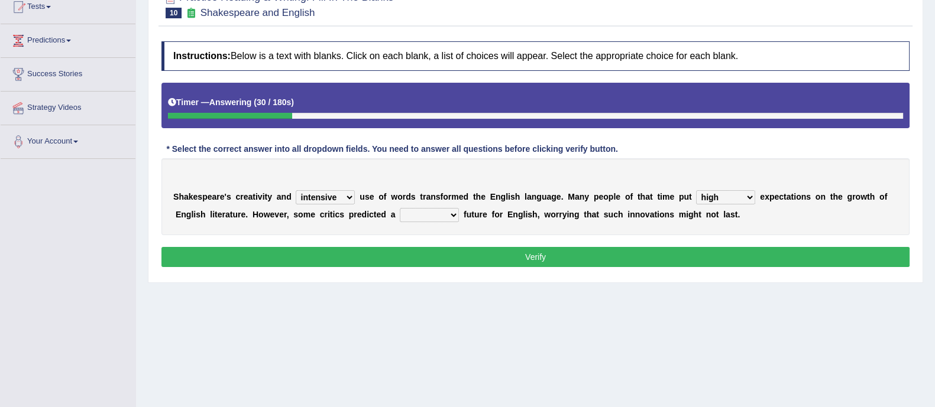
click at [696, 190] on select "wide much high more" at bounding box center [725, 197] width 59 height 14
click at [420, 219] on select "monetary promising irresistible daunting" at bounding box center [429, 215] width 59 height 14
select select "promising"
click at [400, 208] on select "monetary promising irresistible daunting" at bounding box center [429, 215] width 59 height 14
click at [455, 260] on button "Verify" at bounding box center [535, 257] width 748 height 20
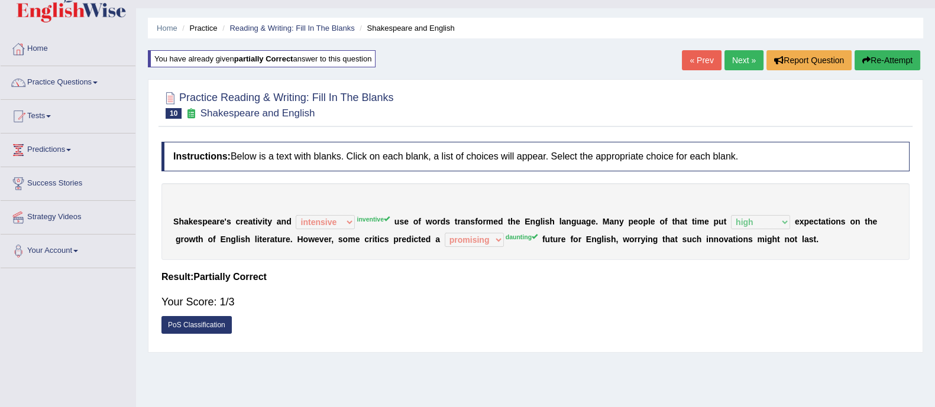
scroll to position [0, 0]
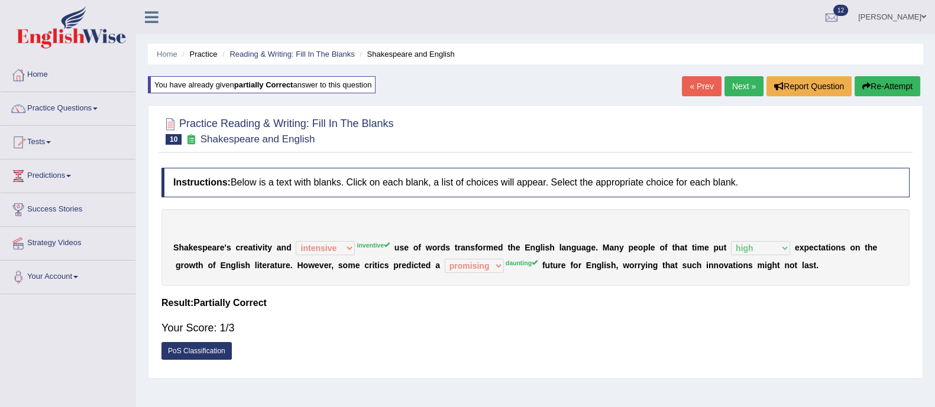
click at [881, 90] on button "Re-Attempt" at bounding box center [887, 86] width 66 height 20
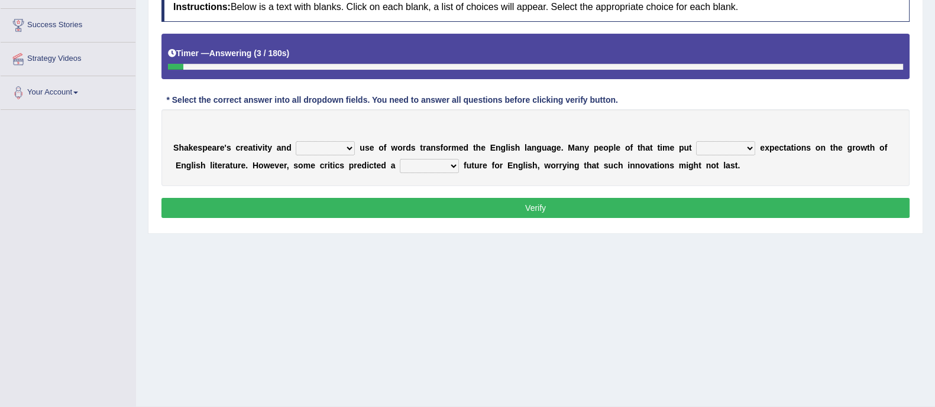
scroll to position [186, 0]
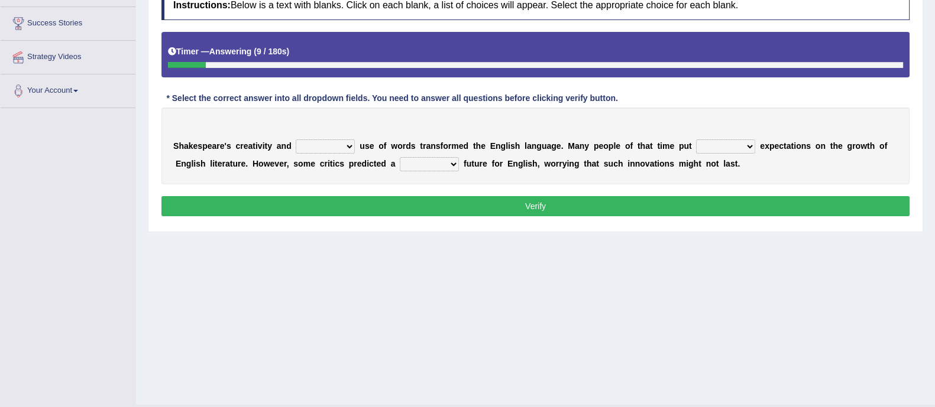
click at [330, 148] on select "idealized intensive fancied inventive" at bounding box center [325, 147] width 59 height 14
select select "inventive"
click at [296, 140] on select "idealized intensive fancied inventive" at bounding box center [325, 147] width 59 height 14
click at [721, 144] on select "wide much high more" at bounding box center [725, 147] width 59 height 14
select select "high"
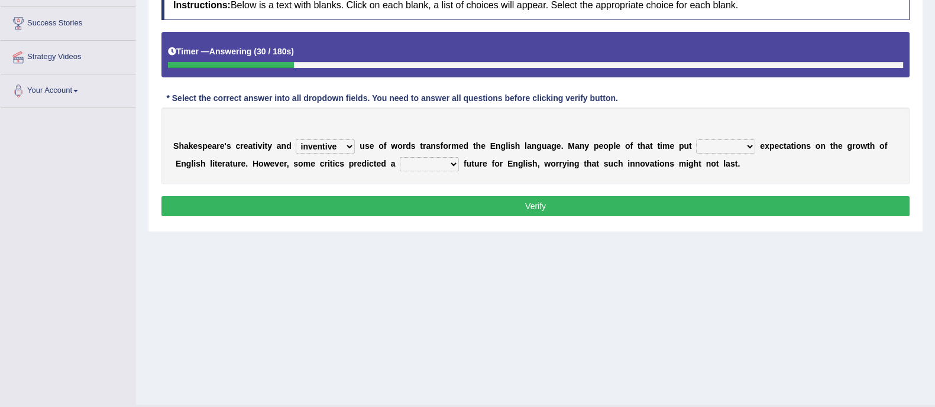
click at [696, 140] on select "wide much high more" at bounding box center [725, 147] width 59 height 14
click at [438, 166] on select "monetary promising irresistible daunting" at bounding box center [429, 164] width 59 height 14
select select "daunting"
click at [400, 157] on select "monetary promising irresistible daunting" at bounding box center [429, 164] width 59 height 14
click at [438, 211] on button "Verify" at bounding box center [535, 206] width 748 height 20
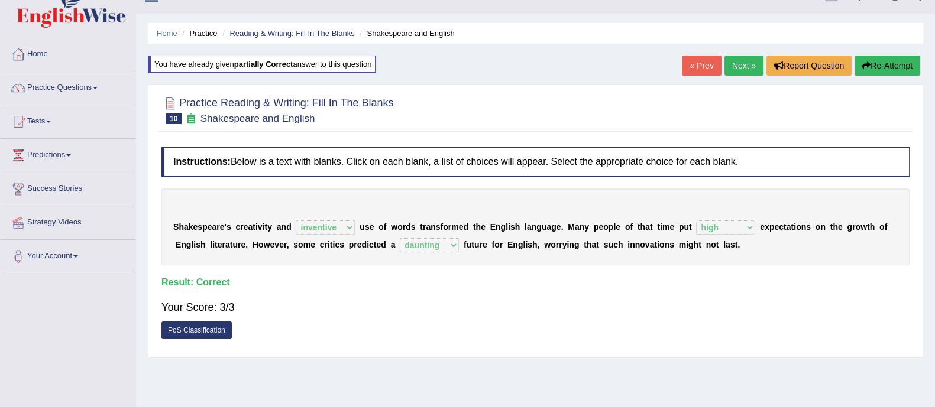
scroll to position [20, 0]
click at [743, 60] on link "Next »" at bounding box center [743, 66] width 39 height 20
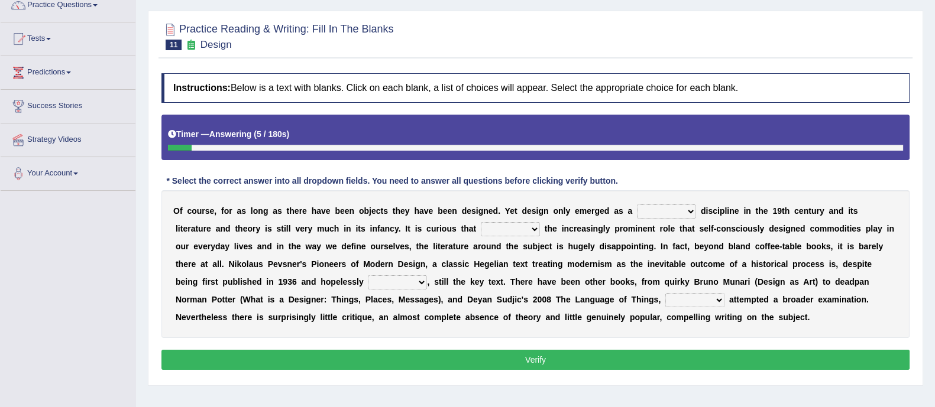
scroll to position [105, 0]
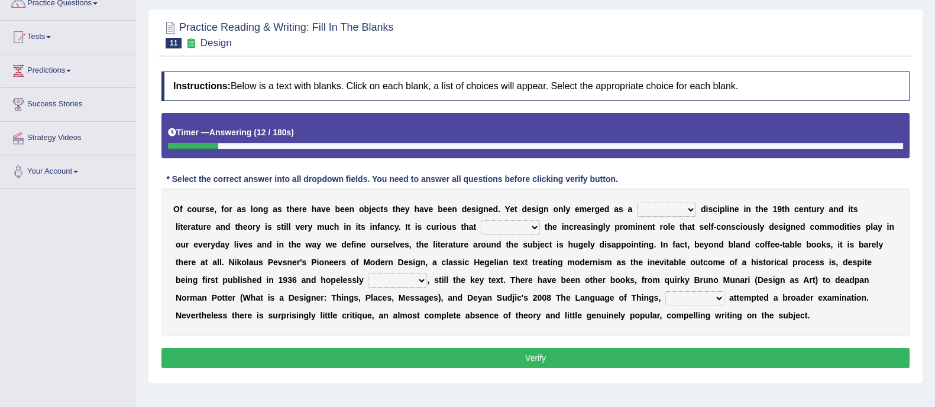
click at [674, 206] on select "bilateral ubiquitous foremost dedicated" at bounding box center [666, 210] width 59 height 14
select select "bilateral"
click at [637, 203] on select "bilateral ubiquitous foremost dedicated" at bounding box center [666, 210] width 59 height 14
click at [529, 226] on select "since despite within through" at bounding box center [510, 228] width 59 height 14
click at [509, 336] on div "Instructions: Below is a text with blanks. Click on each blank, a list of choic…" at bounding box center [535, 222] width 754 height 312
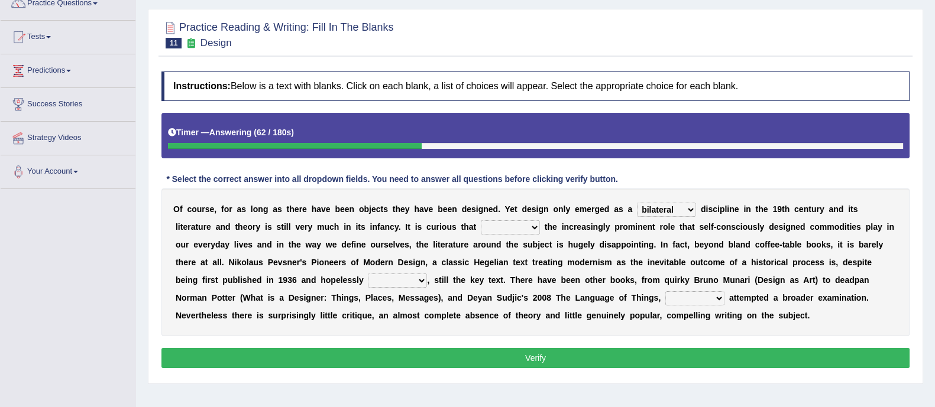
click at [378, 274] on select "dates dating date dated" at bounding box center [397, 281] width 59 height 14
select select "dated"
click at [368, 274] on select "dates dating date dated" at bounding box center [397, 281] width 59 height 14
click at [668, 292] on select "which then however as" at bounding box center [694, 298] width 59 height 14
select select "then"
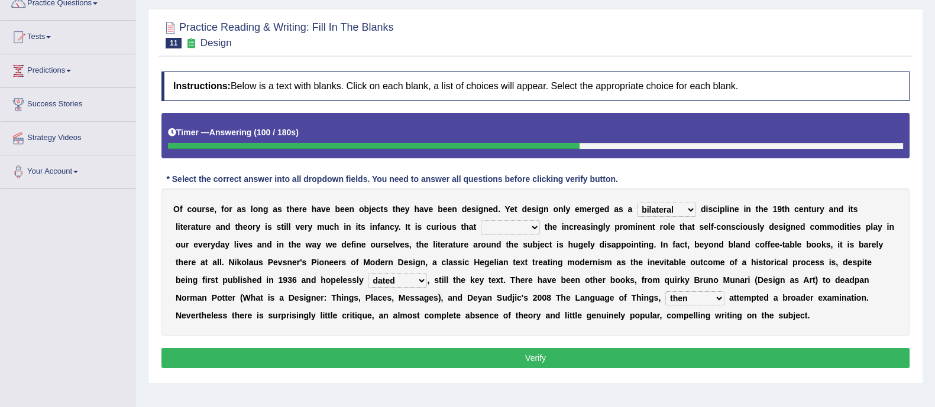
click at [665, 291] on select "which then however as" at bounding box center [694, 298] width 59 height 14
click at [507, 230] on select "since despite within through" at bounding box center [510, 228] width 59 height 14
select select "despite"
click at [481, 221] on select "since despite within through" at bounding box center [510, 228] width 59 height 14
click at [510, 355] on button "Verify" at bounding box center [535, 358] width 748 height 20
